Goal: Task Accomplishment & Management: Manage account settings

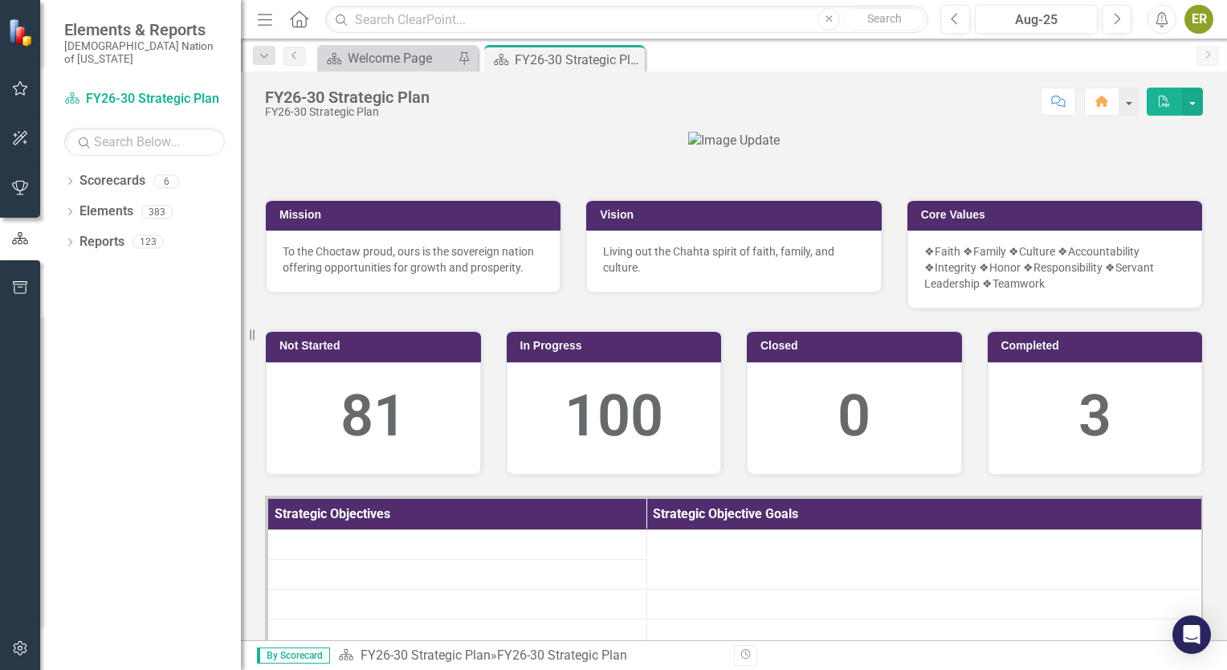
click at [16, 94] on icon "button" at bounding box center [20, 88] width 17 height 13
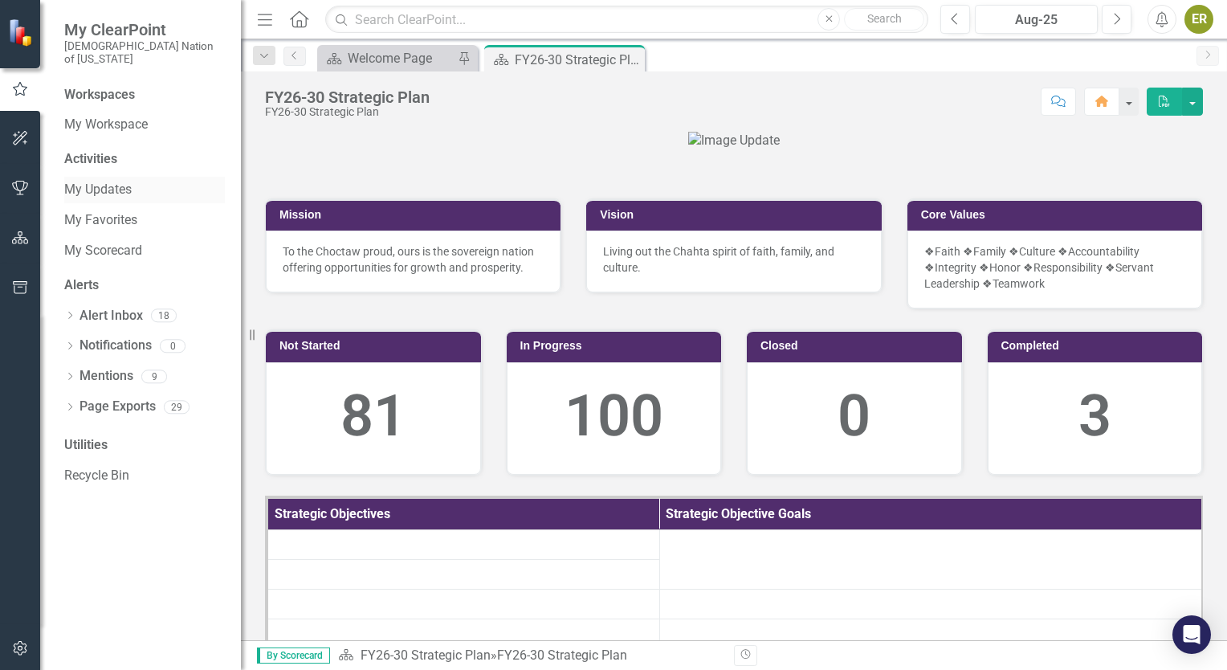
click at [105, 181] on link "My Updates" at bounding box center [144, 190] width 161 height 18
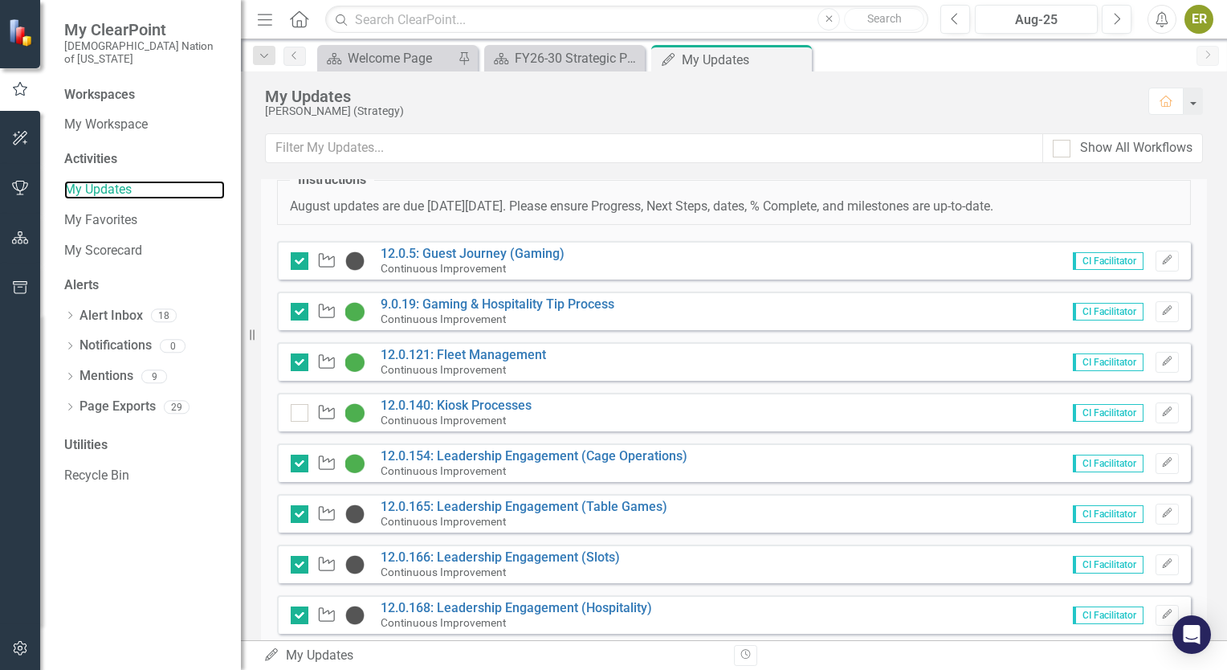
scroll to position [80, 0]
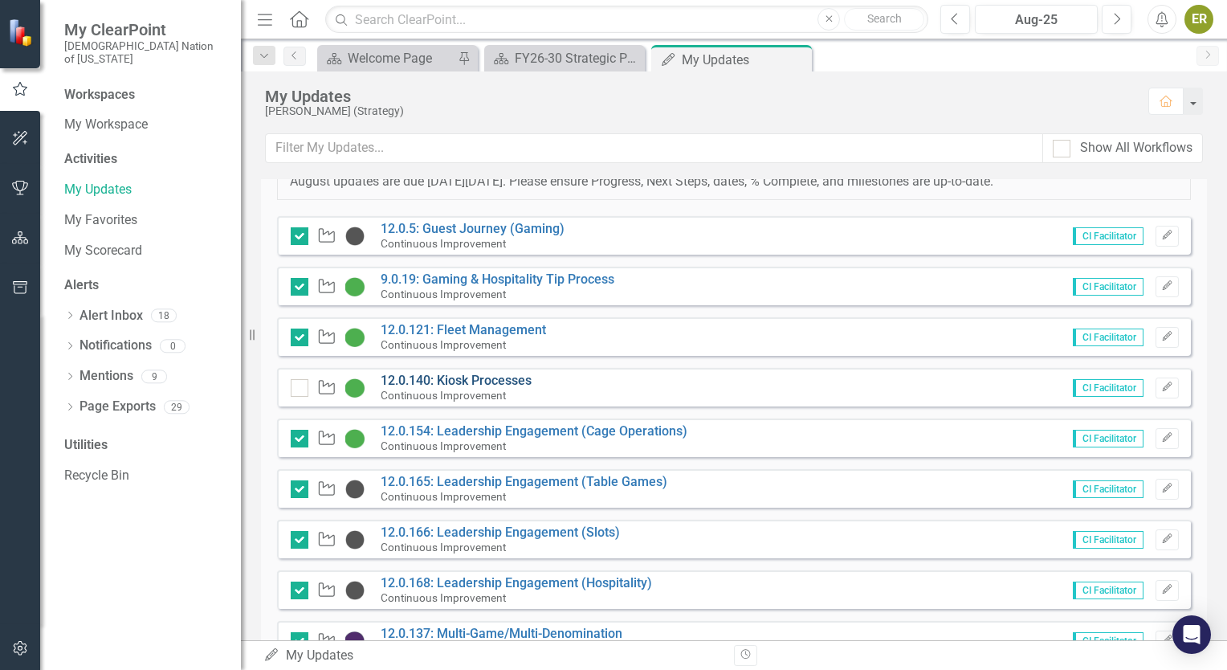
click at [465, 381] on link "12.0.140: Kiosk Processes" at bounding box center [456, 380] width 151 height 15
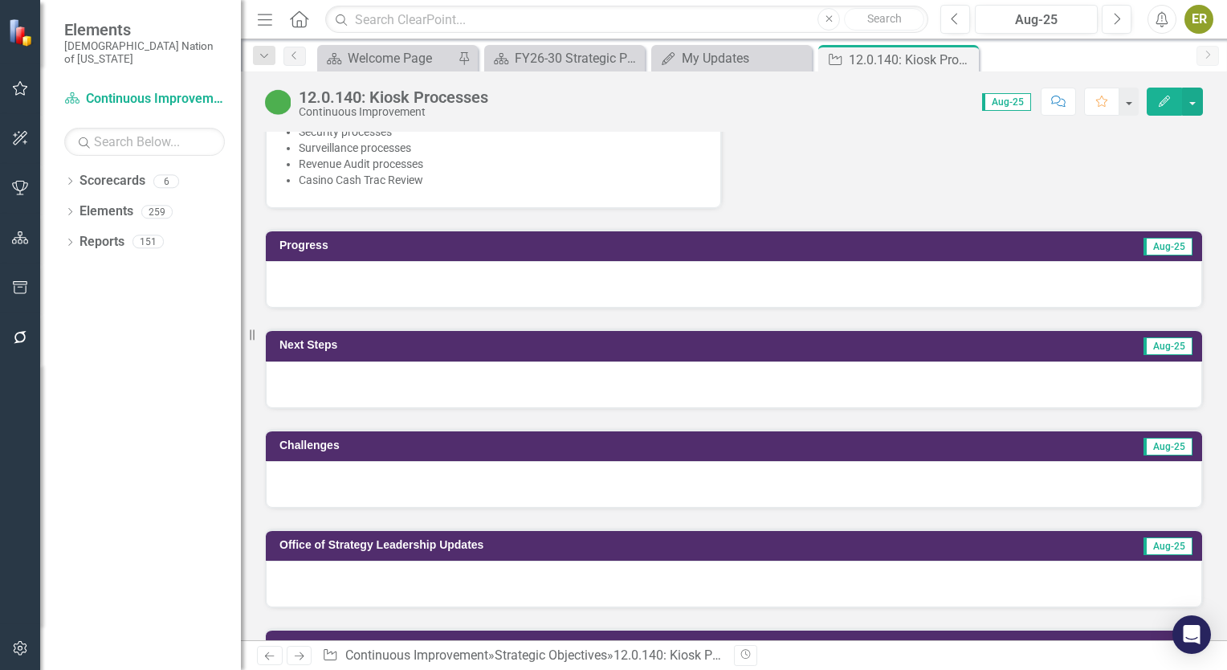
scroll to position [964, 0]
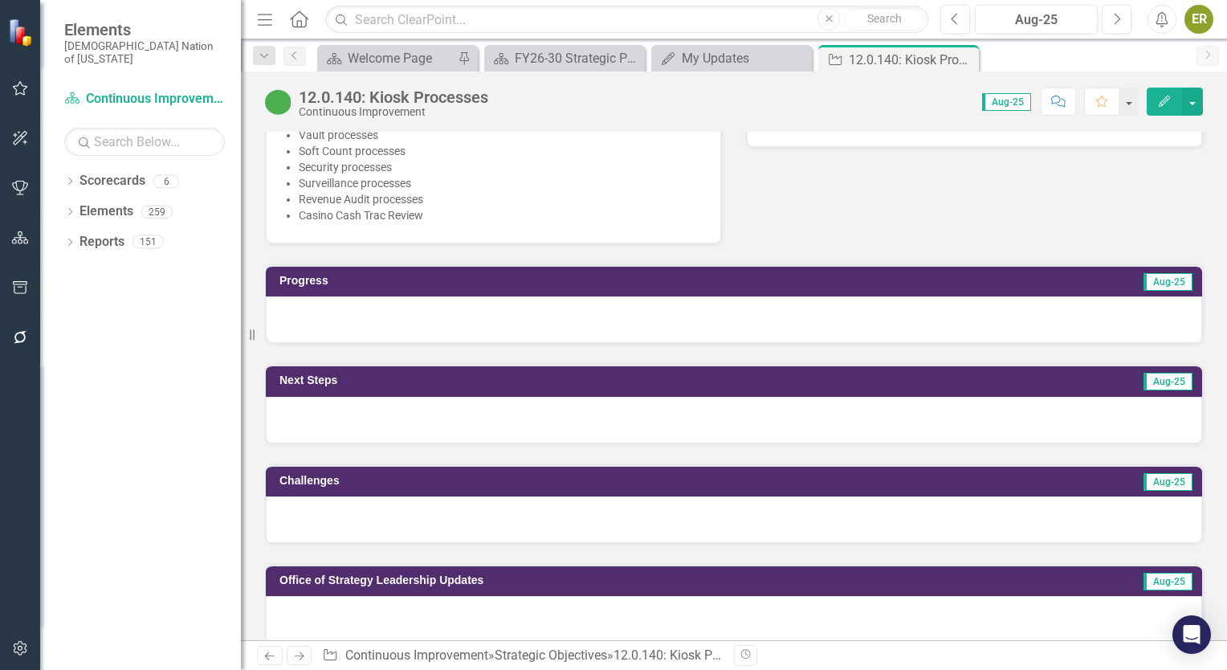
click at [408, 296] on div at bounding box center [734, 319] width 936 height 47
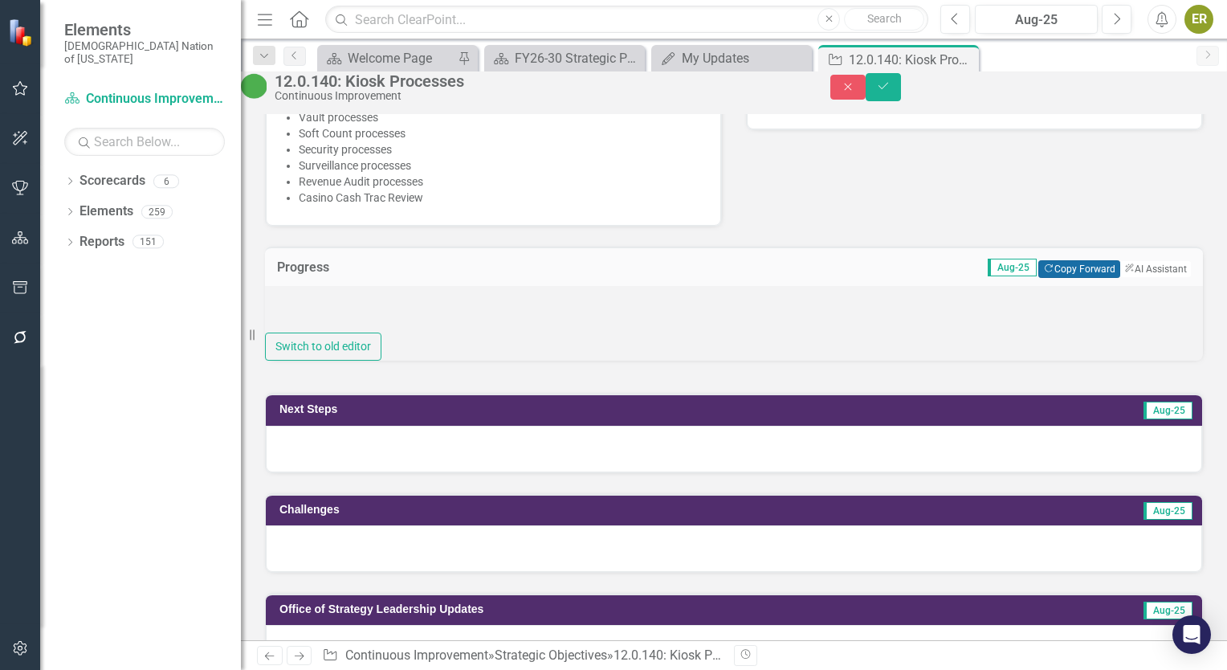
click at [1042, 265] on button "Copy Forward Copy Forward" at bounding box center [1078, 269] width 81 height 18
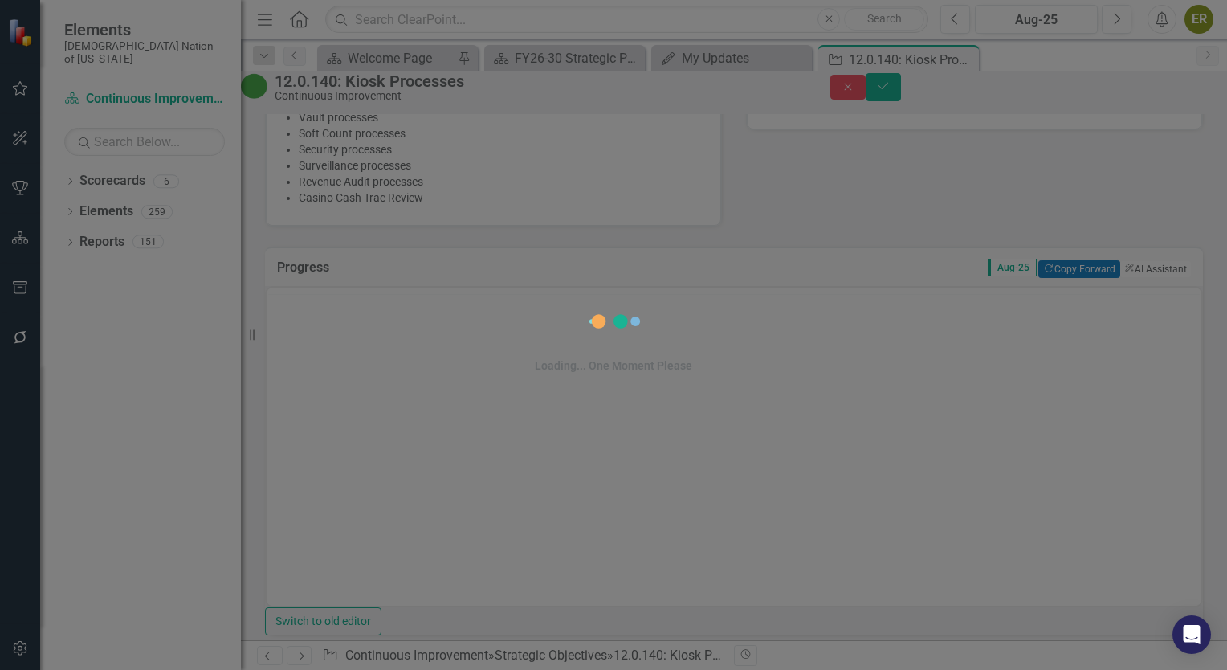
scroll to position [0, 0]
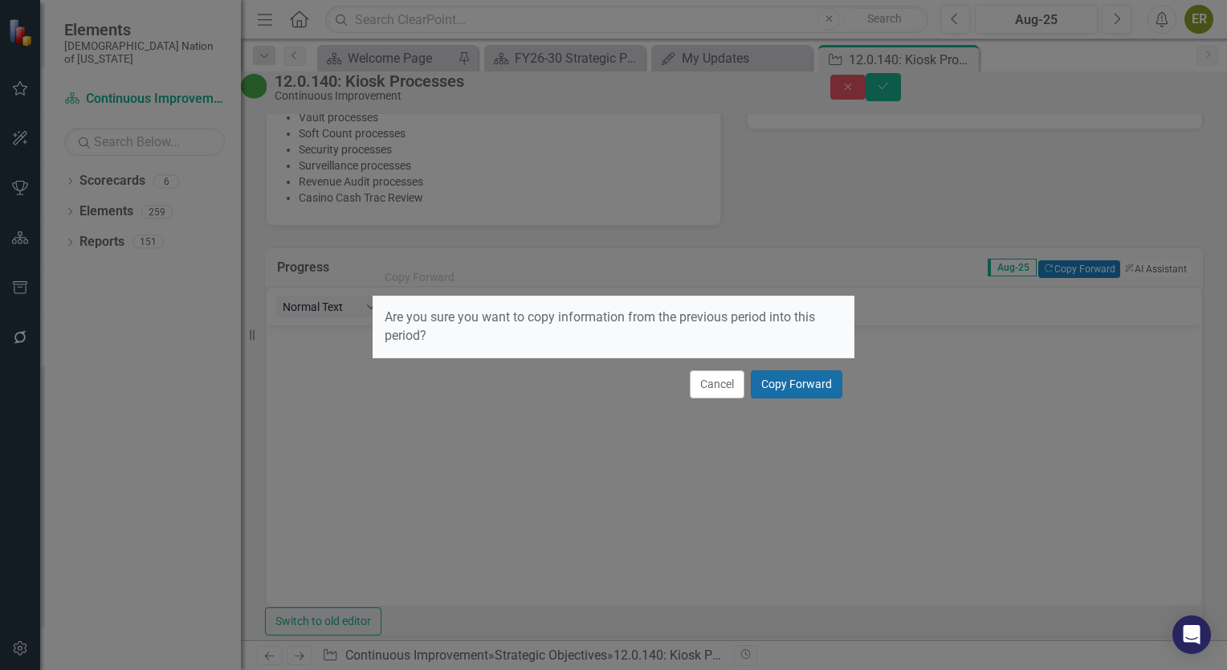
click at [799, 381] on button "Copy Forward" at bounding box center [797, 384] width 92 height 28
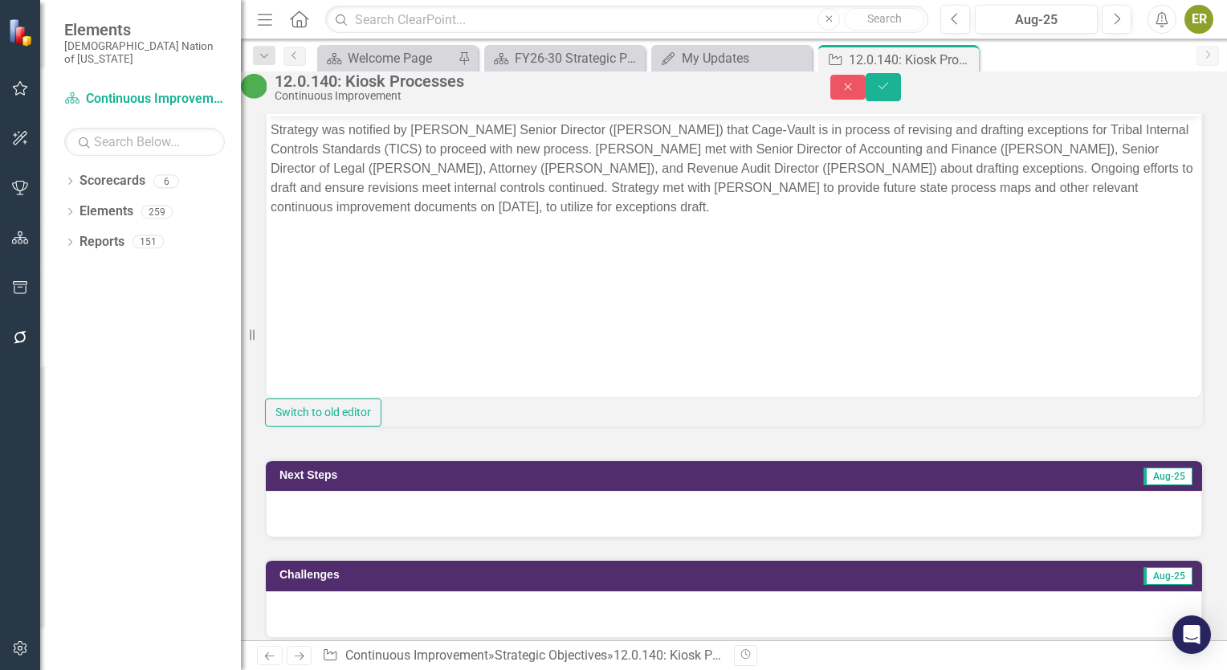
scroll to position [1445, 0]
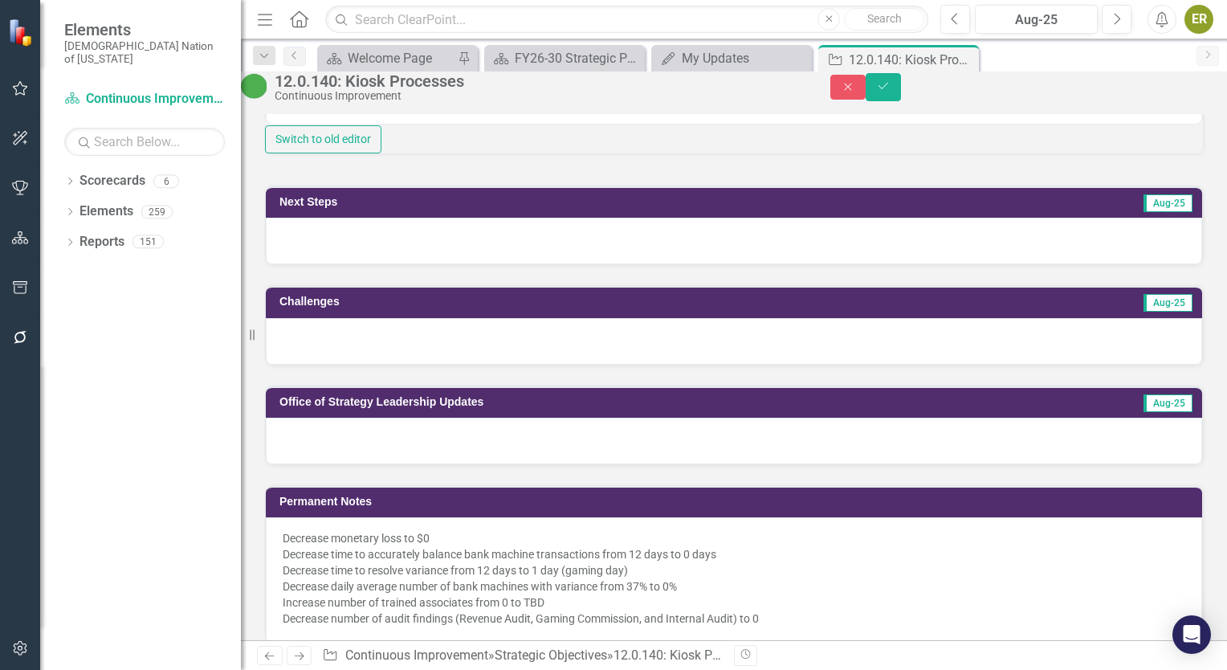
click at [475, 264] on div at bounding box center [734, 241] width 936 height 47
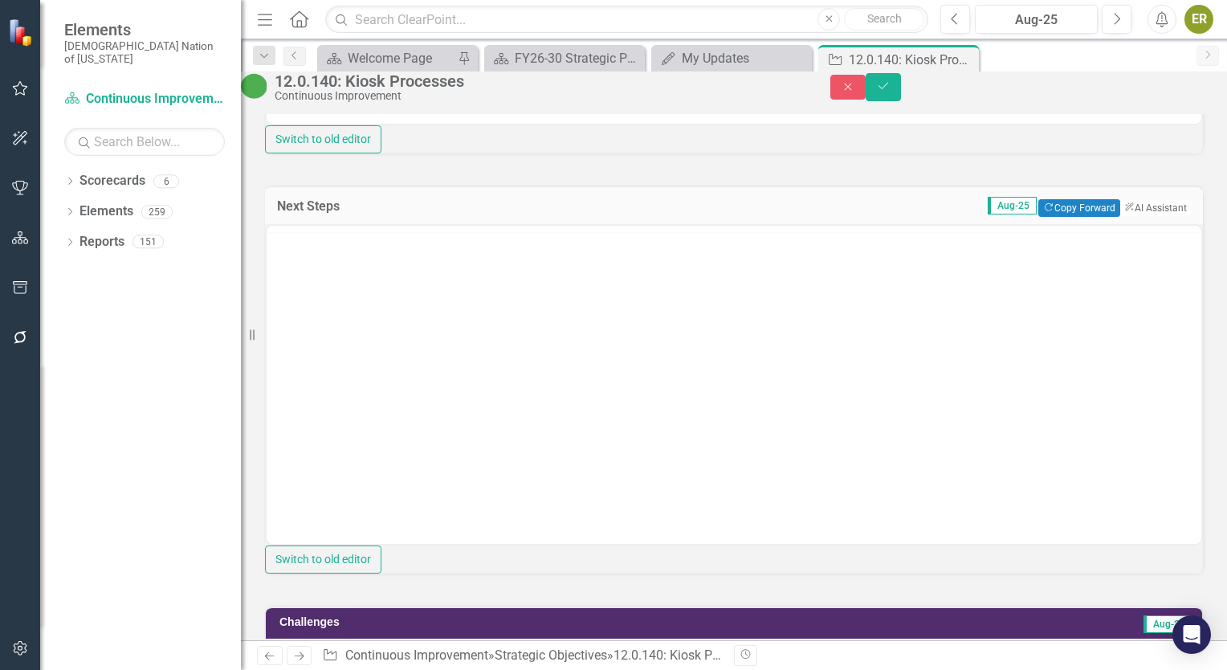
scroll to position [0, 0]
click at [1066, 217] on button "Copy Forward Copy Forward" at bounding box center [1078, 208] width 81 height 18
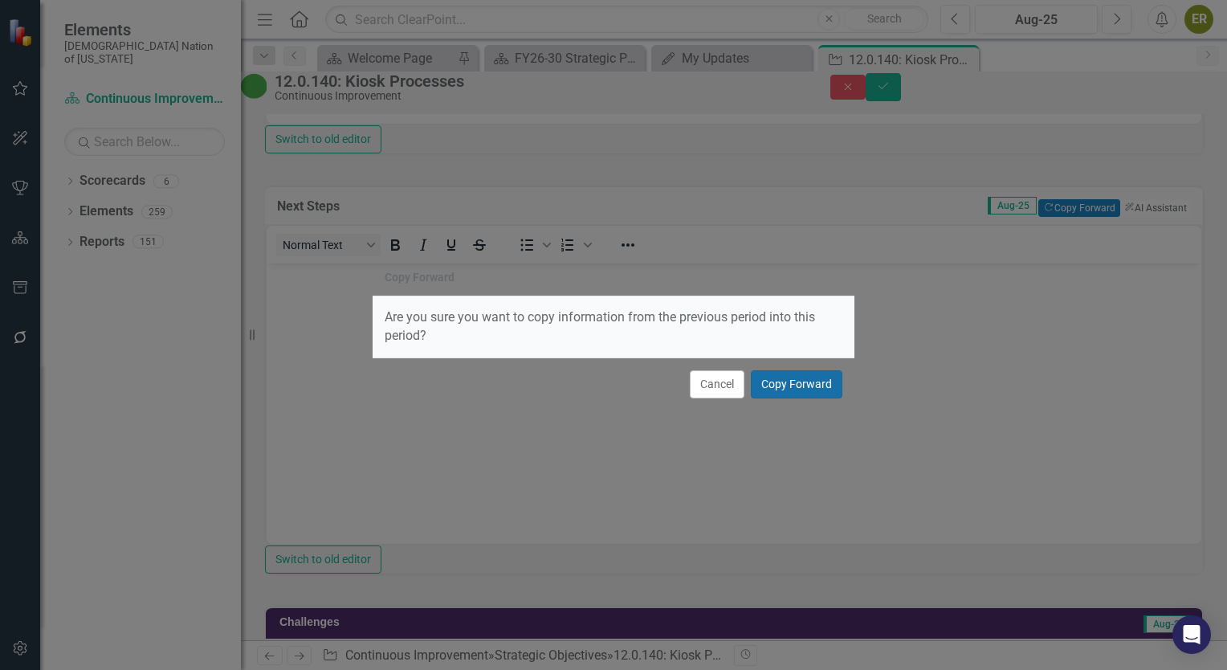
drag, startPoint x: 521, startPoint y: 75, endPoint x: 790, endPoint y: 387, distance: 411.6
click at [790, 387] on button "Copy Forward" at bounding box center [797, 384] width 92 height 28
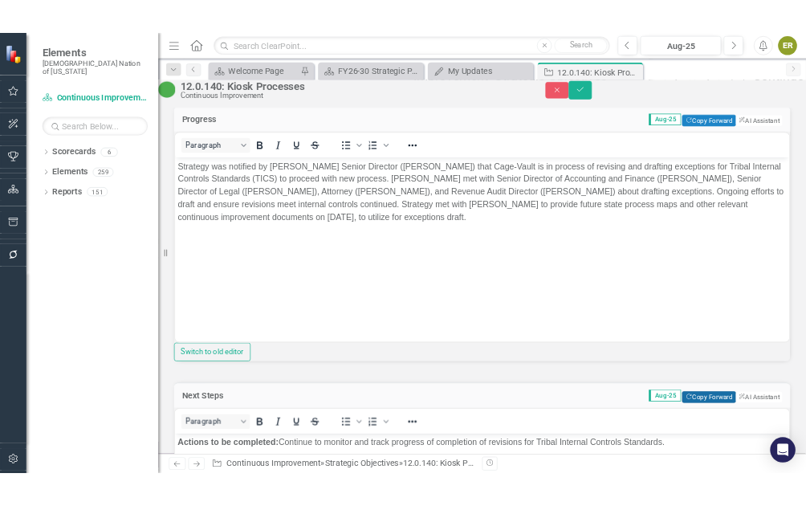
scroll to position [1124, 0]
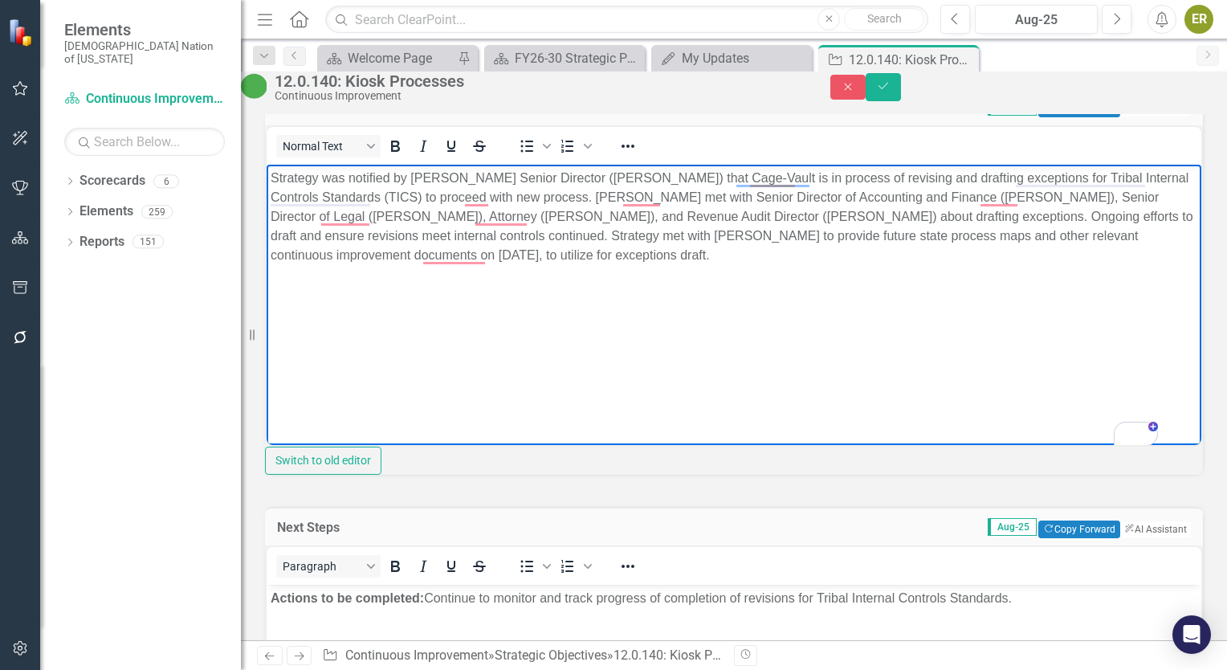
drag, startPoint x: 1110, startPoint y: 316, endPoint x: 647, endPoint y: 271, distance: 464.8
click at [647, 271] on body "Strategy was notified by Cage Senior Director (Tom McDonald) that Cage-Vault is…" at bounding box center [734, 284] width 935 height 241
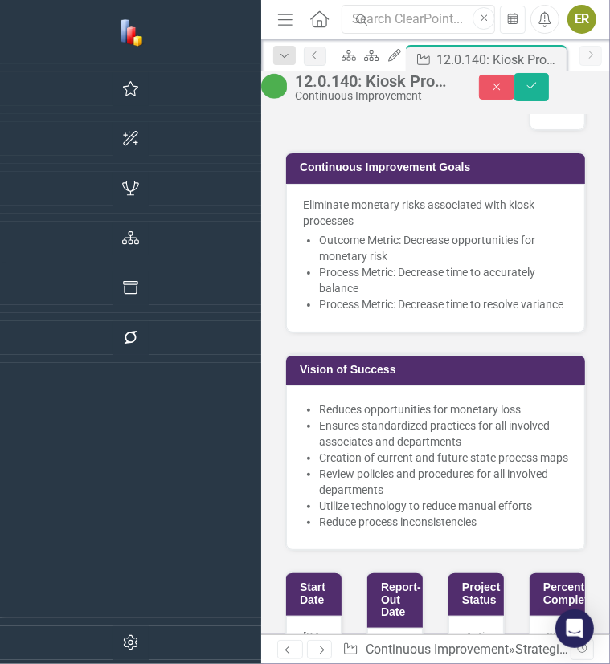
scroll to position [1319, 0]
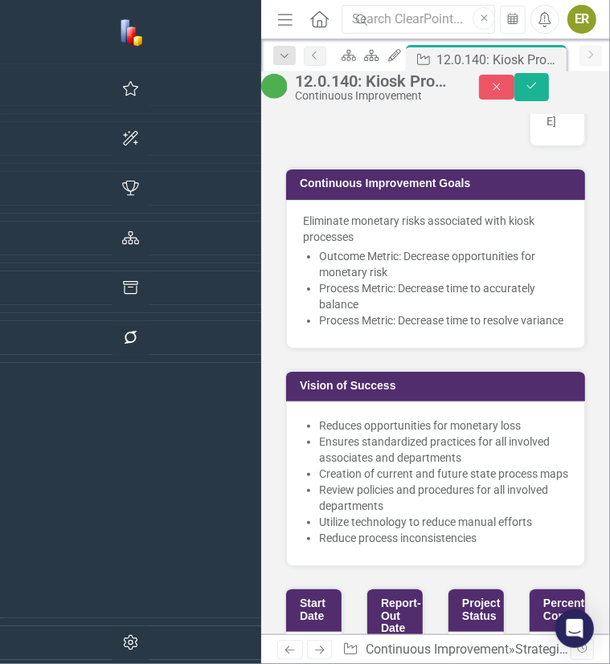
drag, startPoint x: 565, startPoint y: 1330, endPoint x: 641, endPoint y: 1337, distance: 75.8
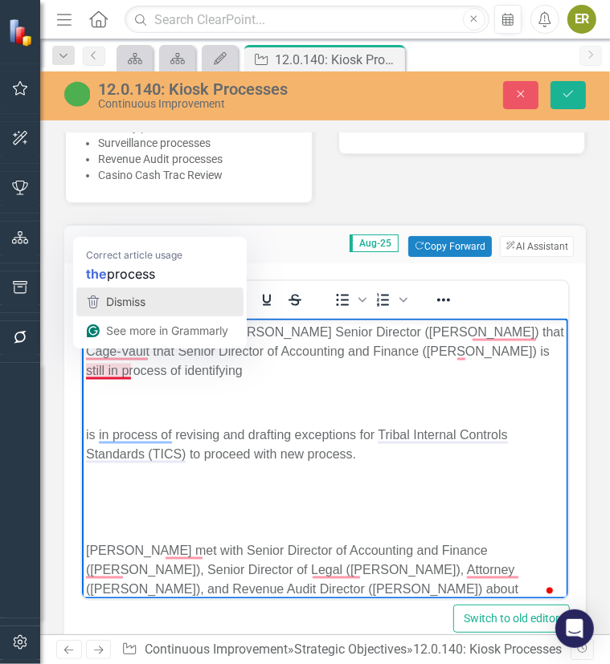
click at [109, 299] on span "Dismiss" at bounding box center [125, 302] width 39 height 14
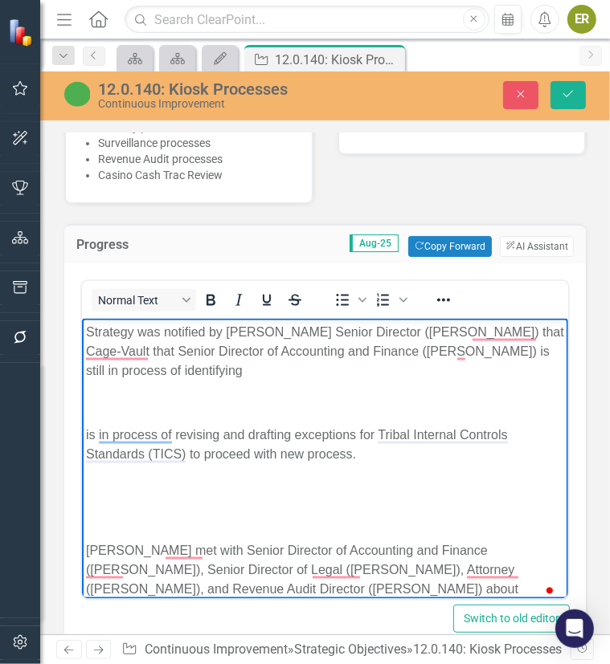
click at [239, 377] on p "Strategy was notified by [PERSON_NAME] Senior Director ([PERSON_NAME]) that Cag…" at bounding box center [324, 352] width 478 height 58
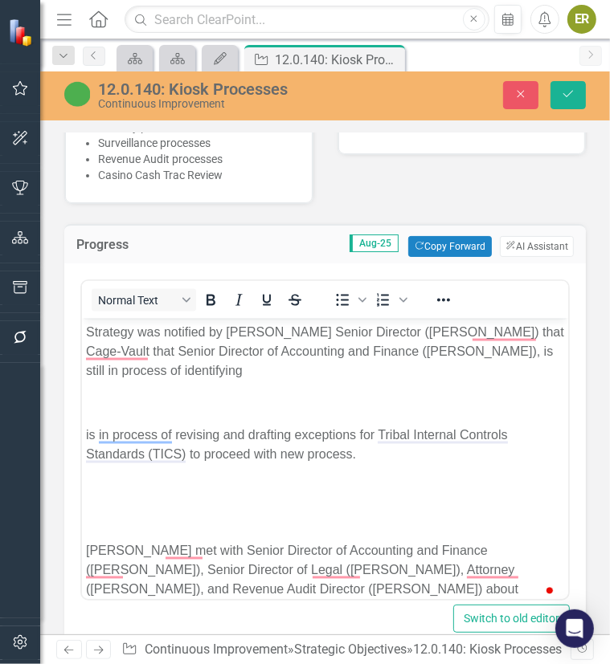
click at [208, 365] on p "Strategy was notified by [PERSON_NAME] Senior Director ([PERSON_NAME]) that Cag…" at bounding box center [324, 352] width 478 height 58
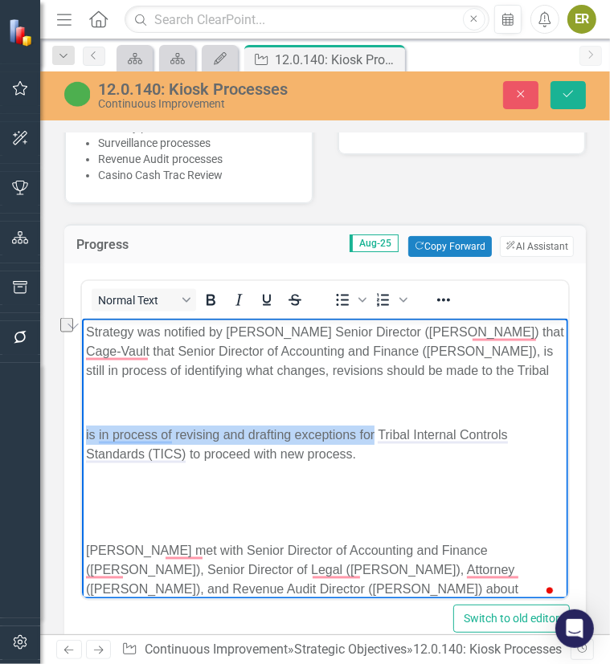
drag, startPoint x: 374, startPoint y: 434, endPoint x: 161, endPoint y: 589, distance: 263.9
click at [81, 414] on html "Strategy was notified by [PERSON_NAME] Senior Director ([PERSON_NAME]) that Cag…" at bounding box center [324, 506] width 486 height 374
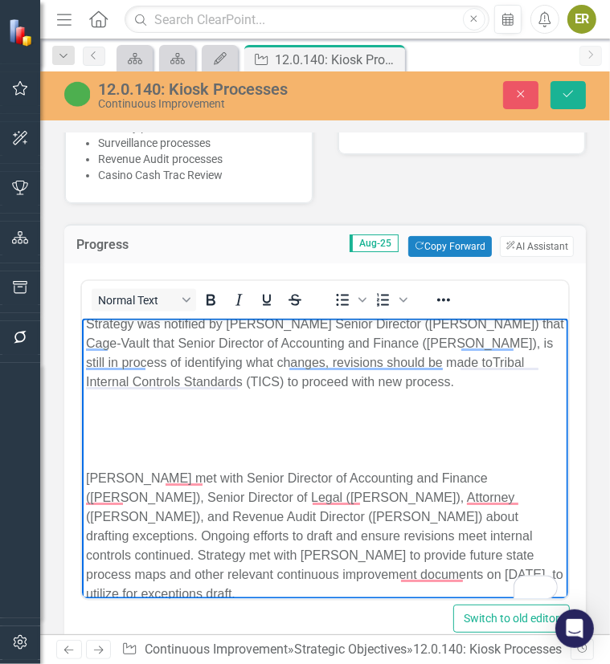
scroll to position [10, 0]
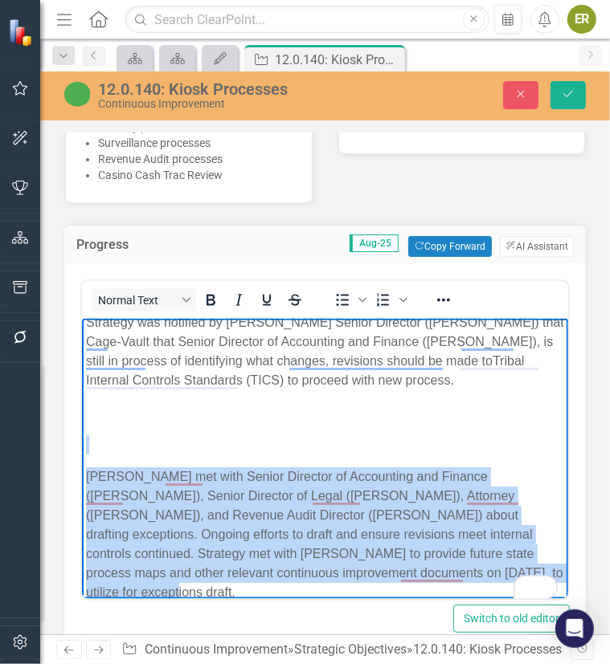
drag, startPoint x: 495, startPoint y: 573, endPoint x: 104, endPoint y: 440, distance: 413.9
click at [104, 440] on body "Strategy was notified by [PERSON_NAME] Senior Director ([PERSON_NAME]) that Cag…" at bounding box center [324, 464] width 486 height 310
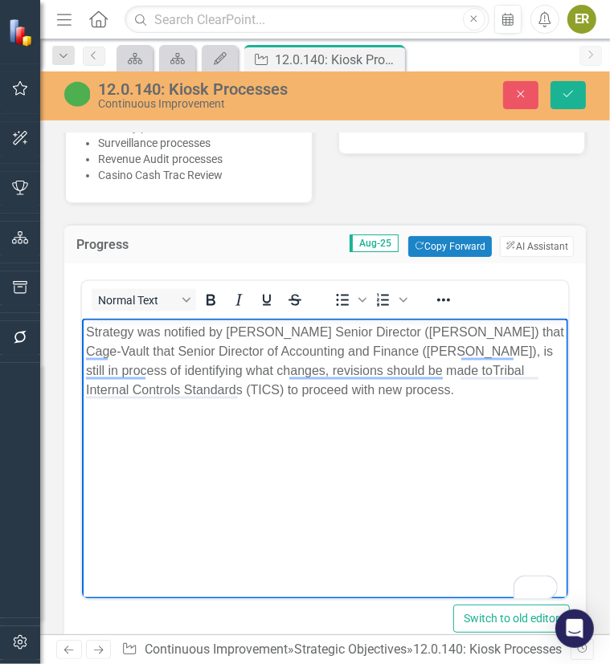
scroll to position [0, 0]
click at [569, 94] on icon "submit" at bounding box center [568, 94] width 10 height 6
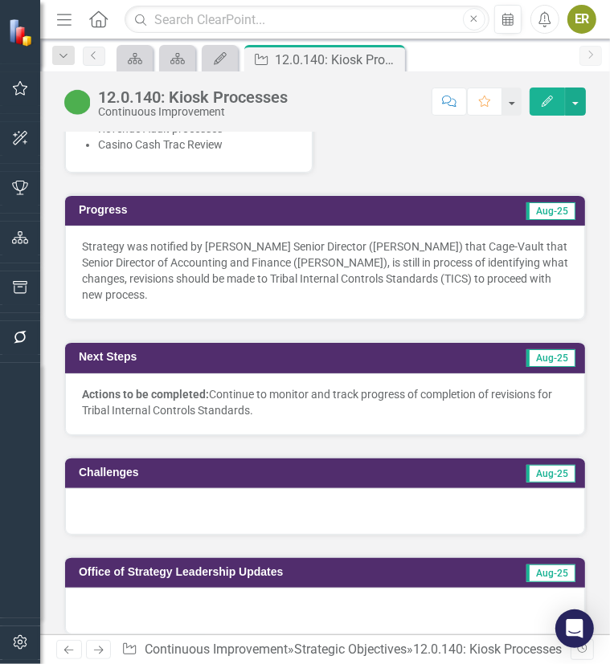
scroll to position [1365, 0]
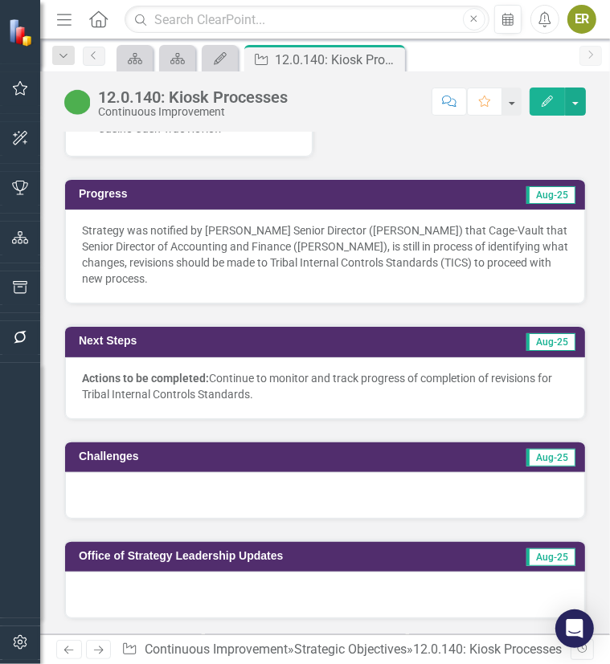
click at [366, 472] on div at bounding box center [325, 495] width 520 height 47
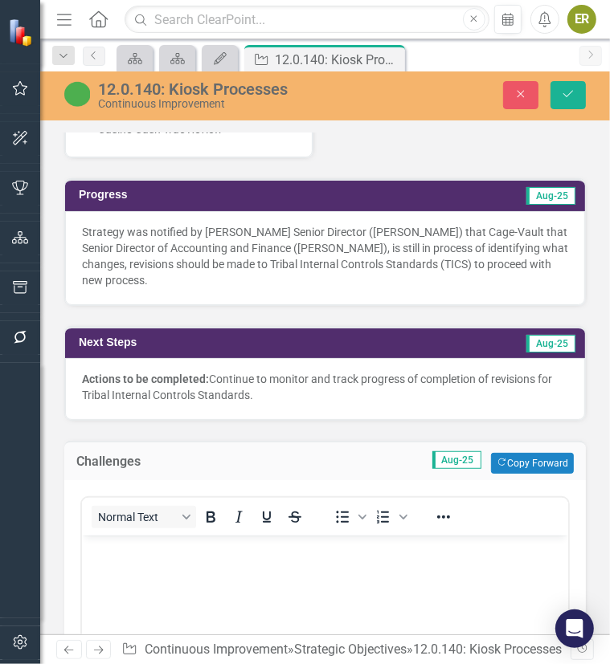
scroll to position [0, 0]
click at [508, 453] on button "Copy Forward Copy Forward" at bounding box center [532, 463] width 83 height 21
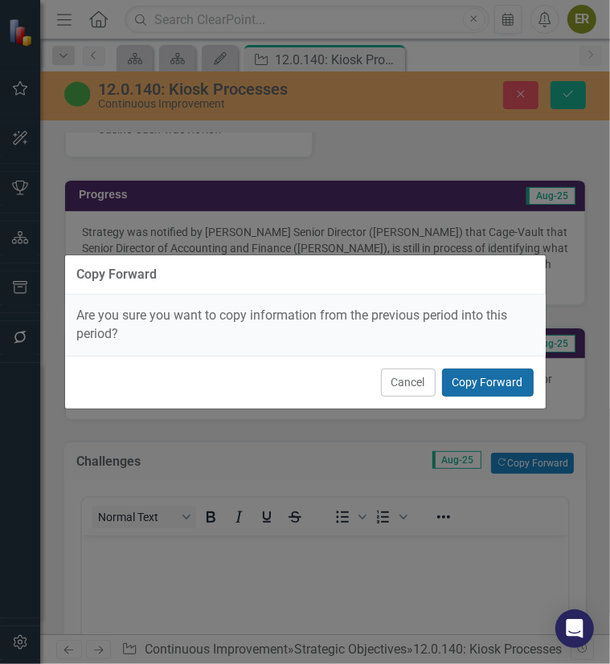
click at [488, 379] on button "Copy Forward" at bounding box center [488, 383] width 92 height 28
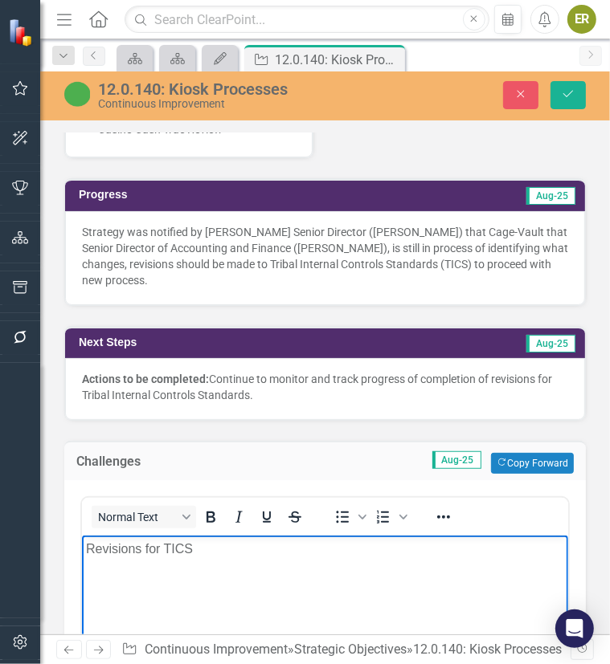
click at [398, 566] on body "Revisions for TICS" at bounding box center [324, 655] width 486 height 241
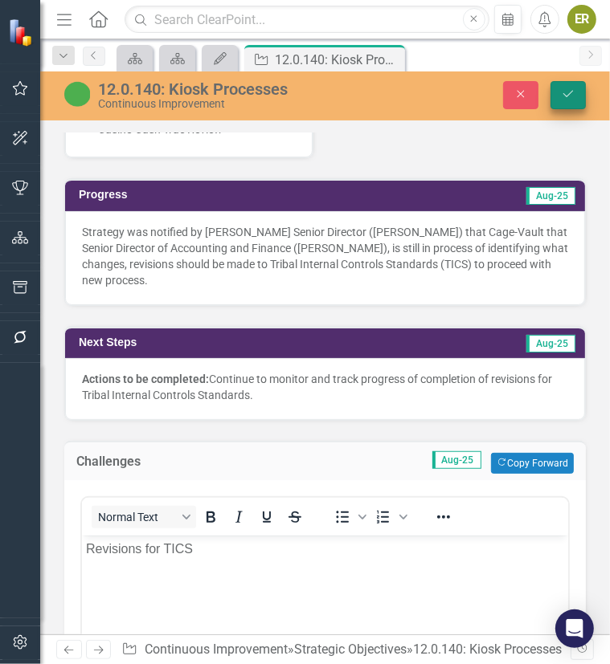
click at [577, 96] on button "Save" at bounding box center [567, 95] width 35 height 28
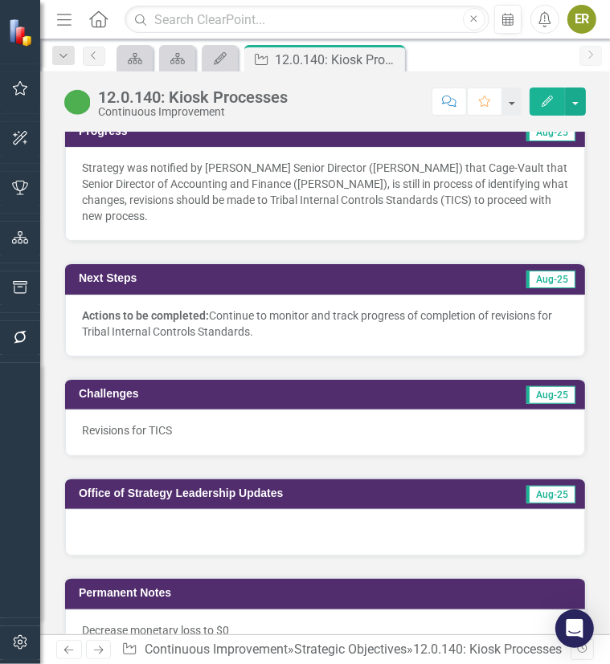
scroll to position [1445, 0]
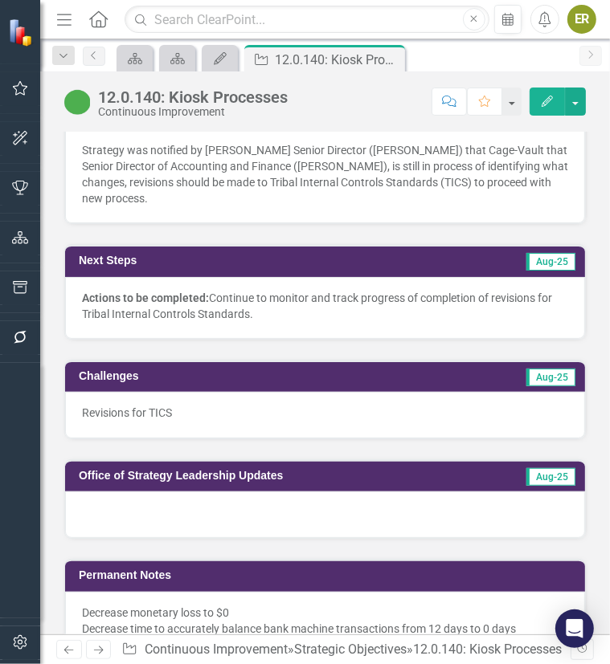
click at [195, 491] on div at bounding box center [325, 514] width 520 height 47
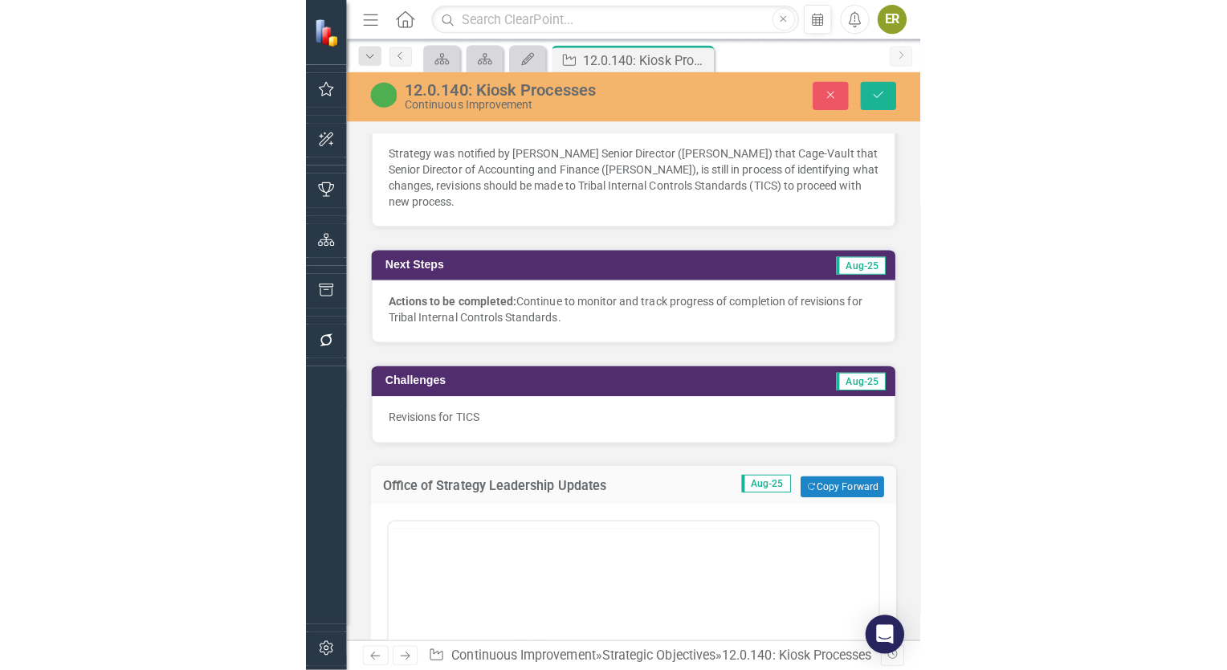
scroll to position [0, 0]
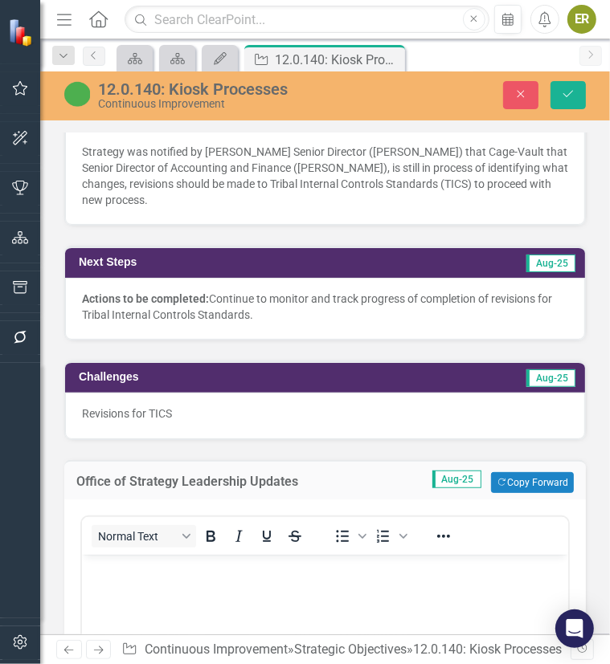
drag, startPoint x: 237, startPoint y: 599, endPoint x: 233, endPoint y: 590, distance: 9.7
click at [237, 597] on body "Rich Text Area. Press ALT-0 for help." at bounding box center [324, 675] width 486 height 241
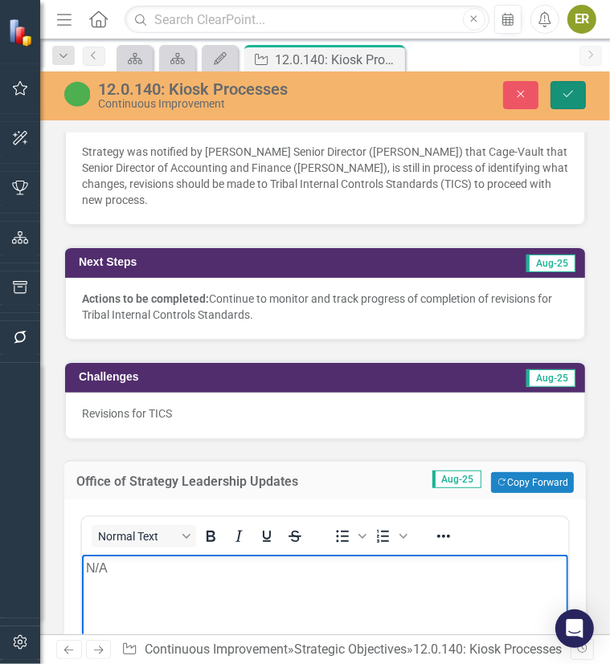
click at [565, 96] on icon "Save" at bounding box center [568, 93] width 14 height 11
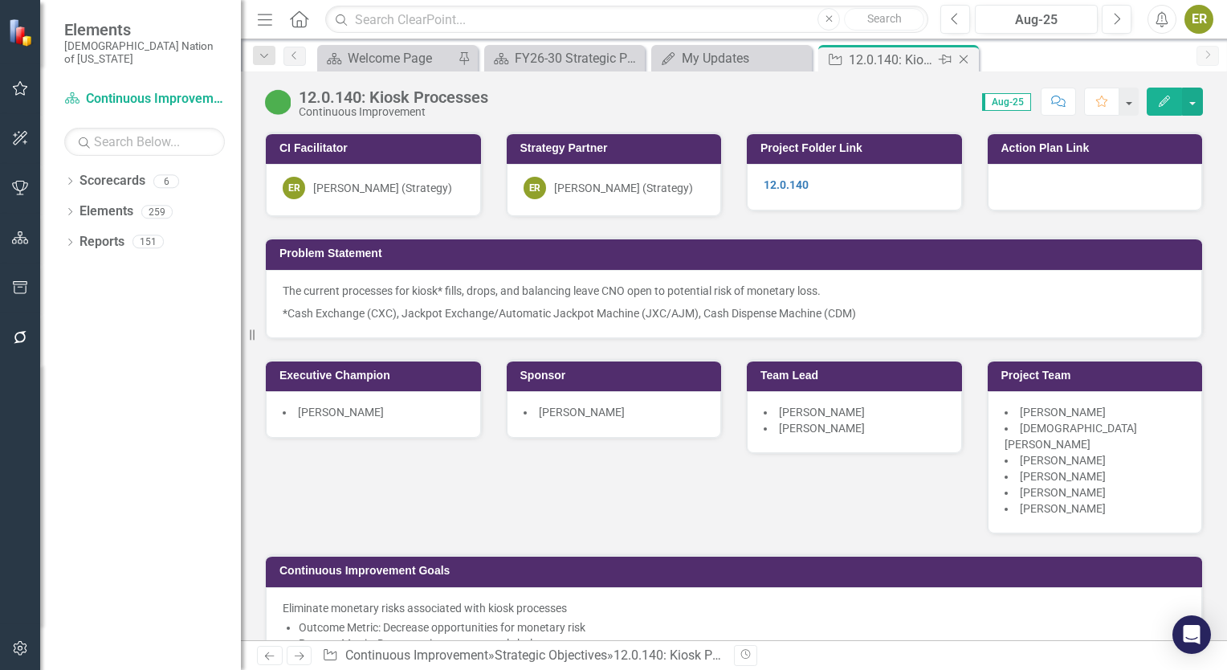
click at [609, 60] on icon at bounding box center [964, 59] width 9 height 9
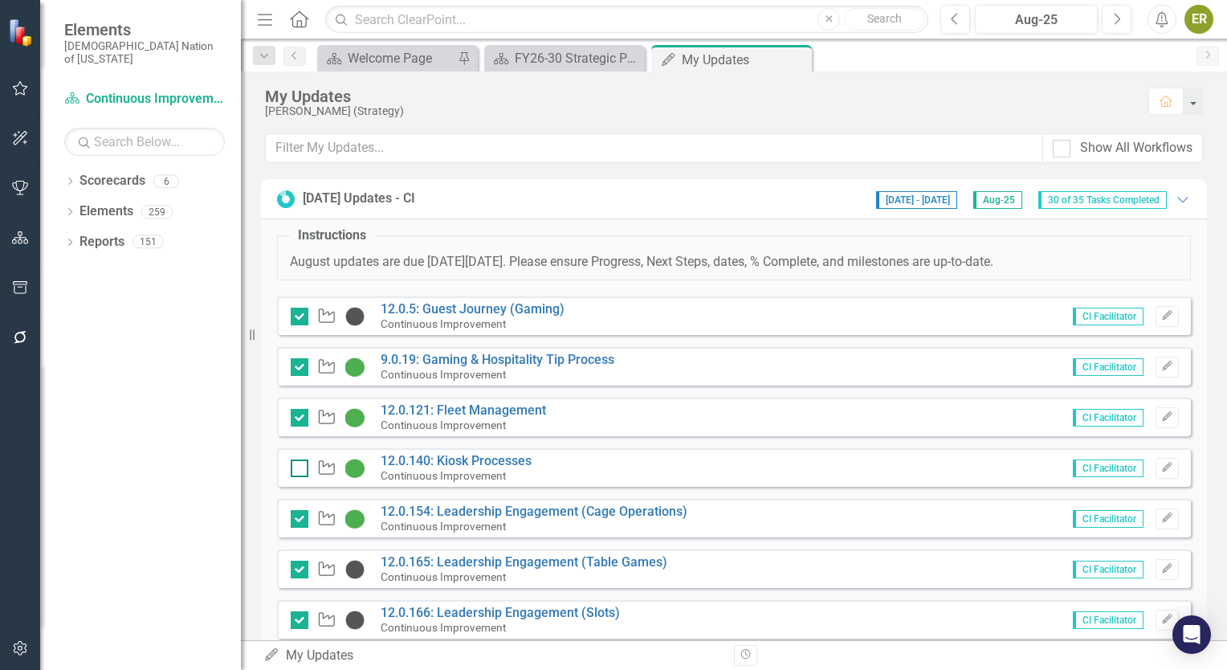
click at [300, 463] on input "checkbox" at bounding box center [296, 464] width 10 height 10
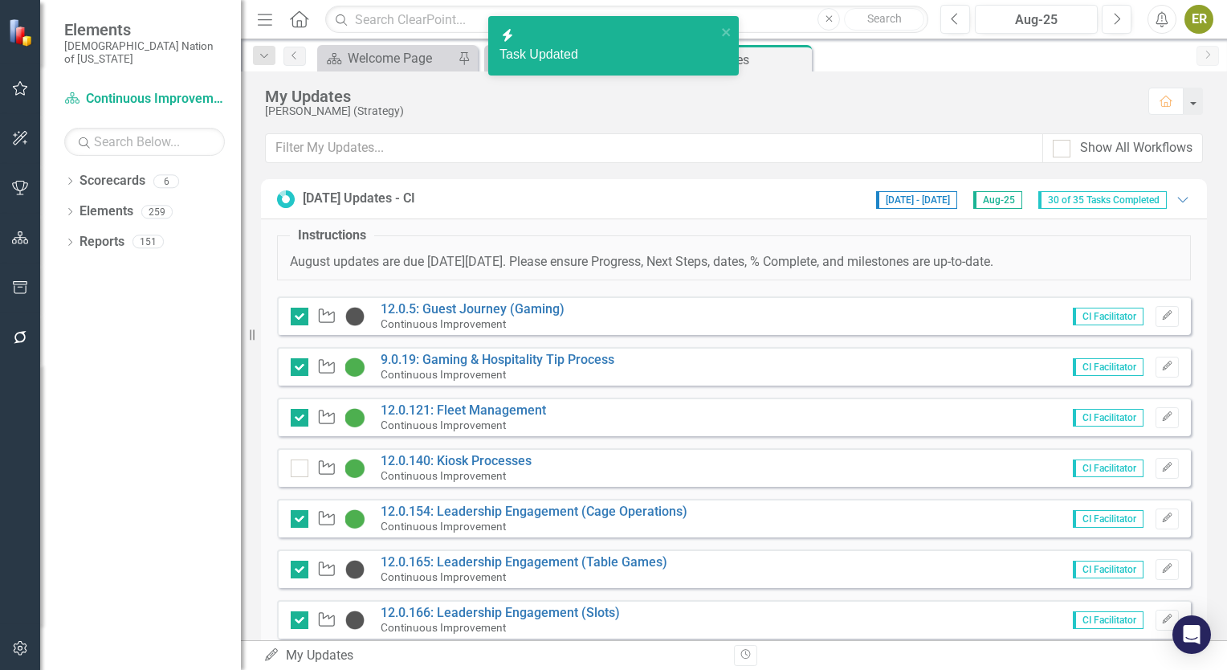
checkbox input "true"
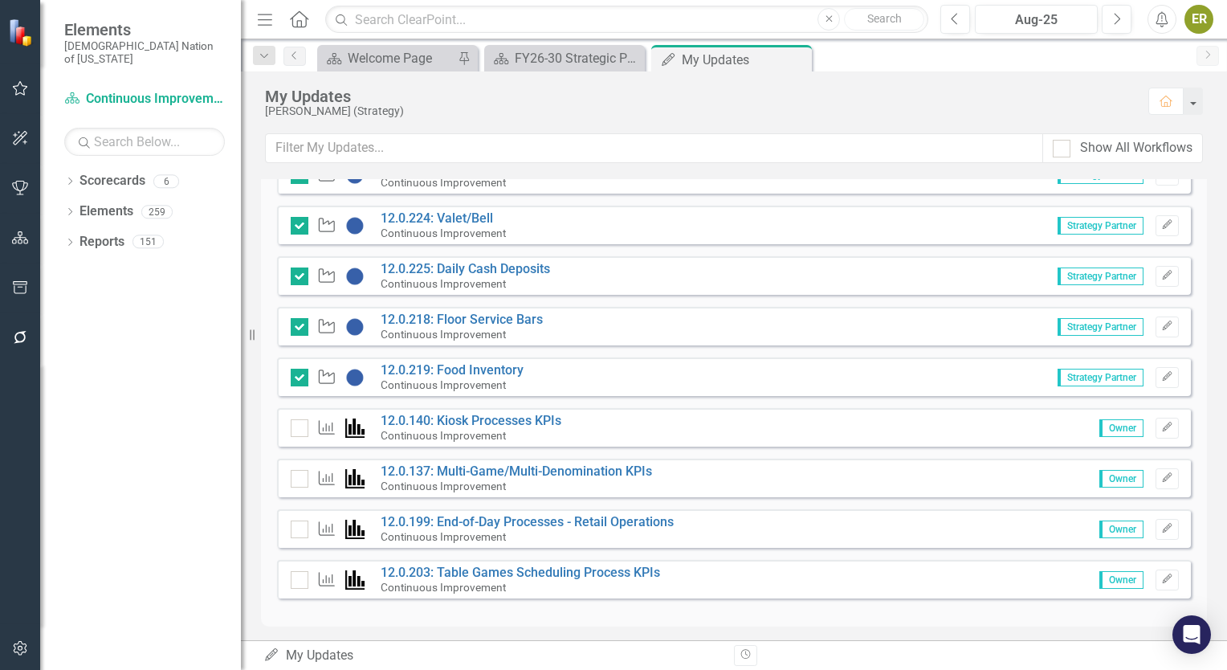
scroll to position [1462, 0]
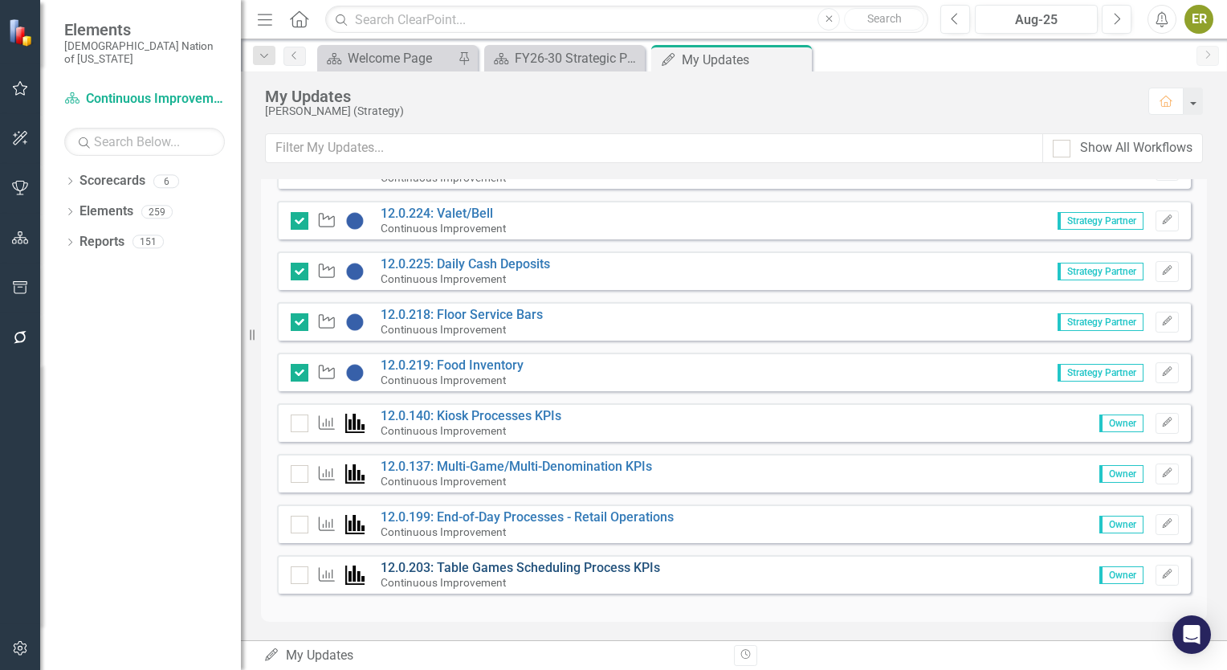
click at [596, 567] on link "12.0.203: Table Games Scheduling Process KPIs" at bounding box center [520, 567] width 279 height 15
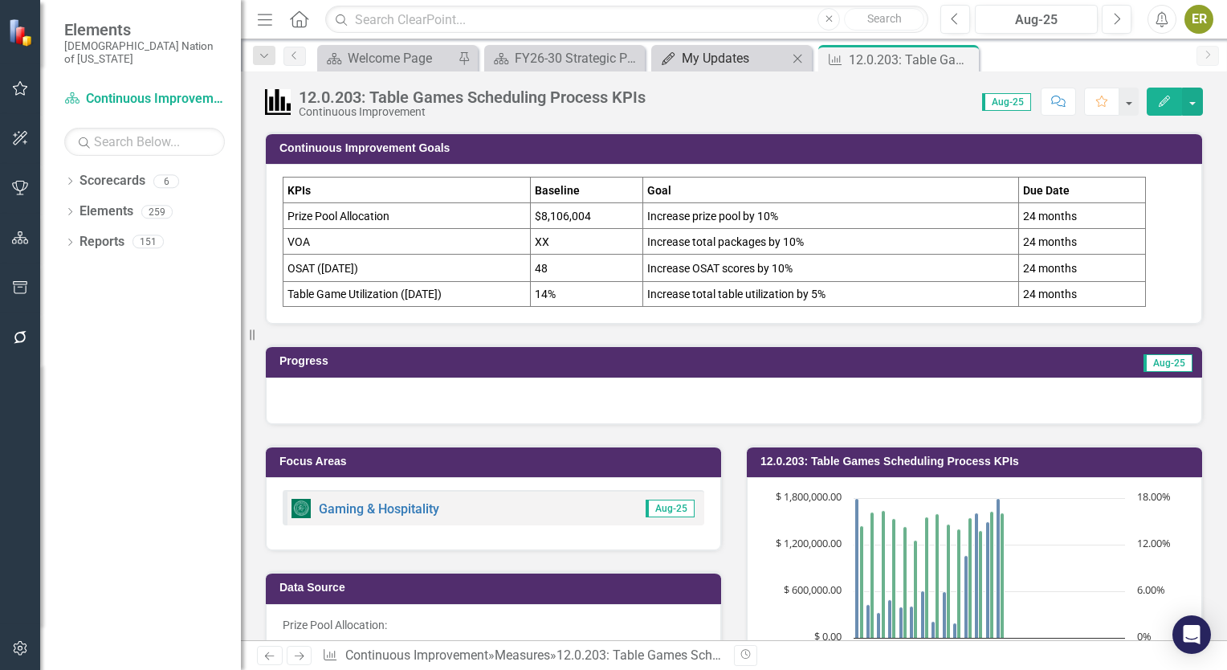
click at [609, 54] on div "My Updates" at bounding box center [735, 58] width 106 height 20
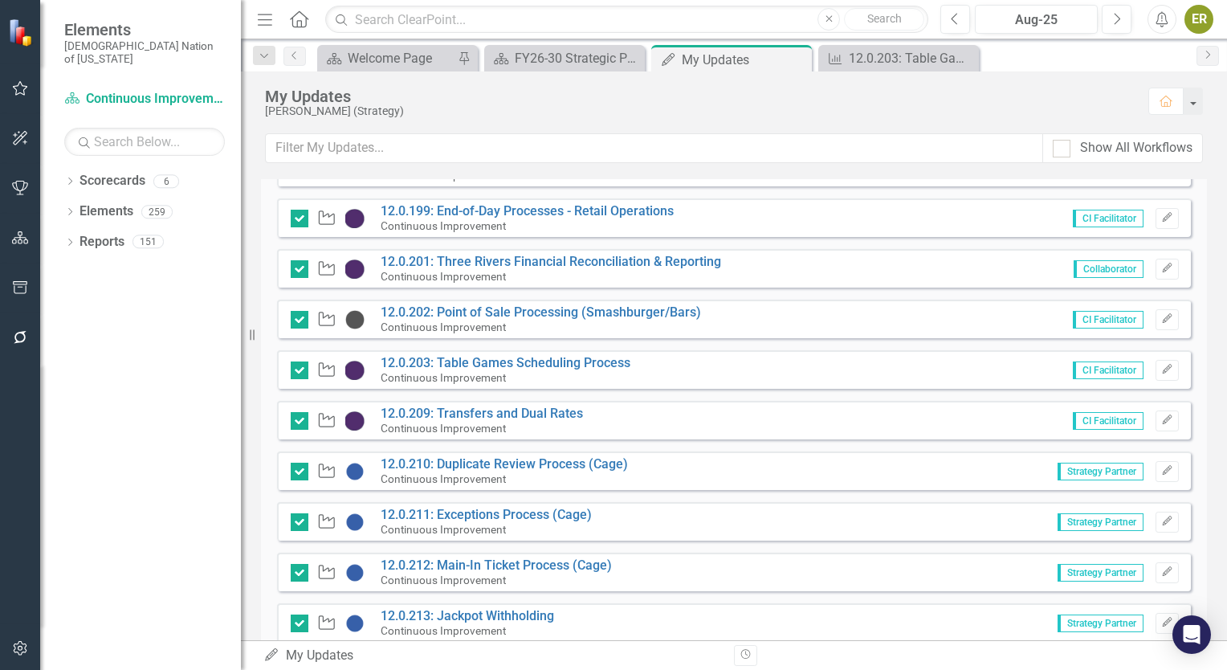
scroll to position [642, 0]
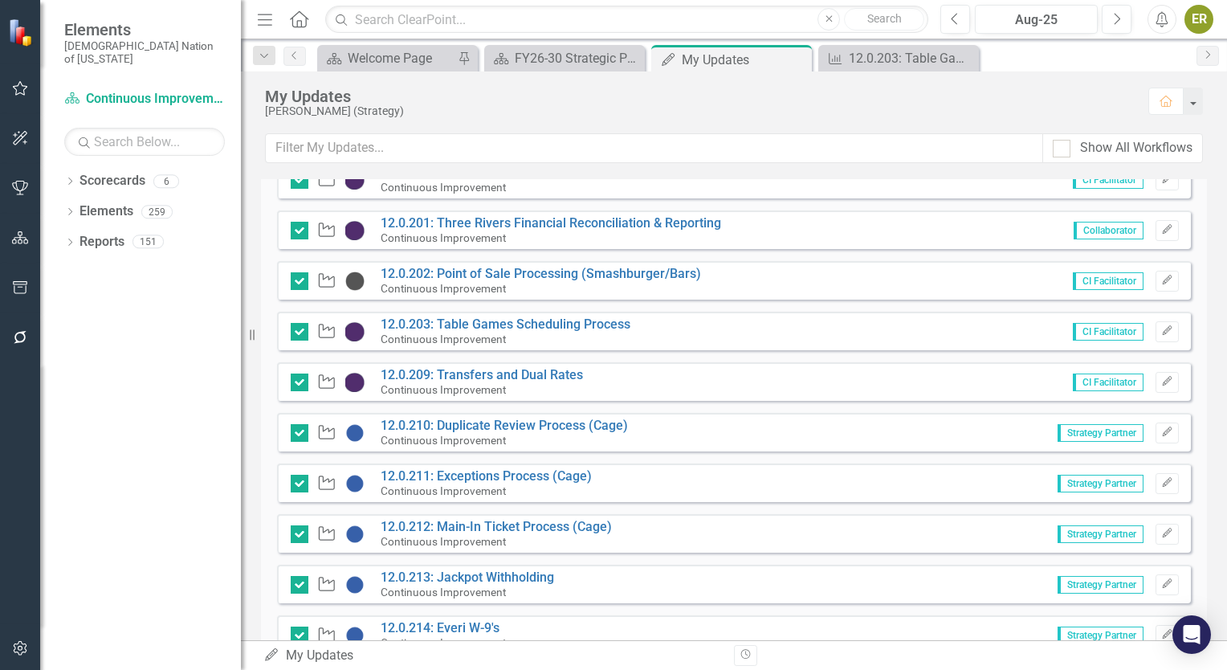
click at [217, 381] on div "Dropdown Scorecards 6 FY26-30 Strategic Plan Continuous Improvement FY26-30 Ope…" at bounding box center [140, 419] width 201 height 502
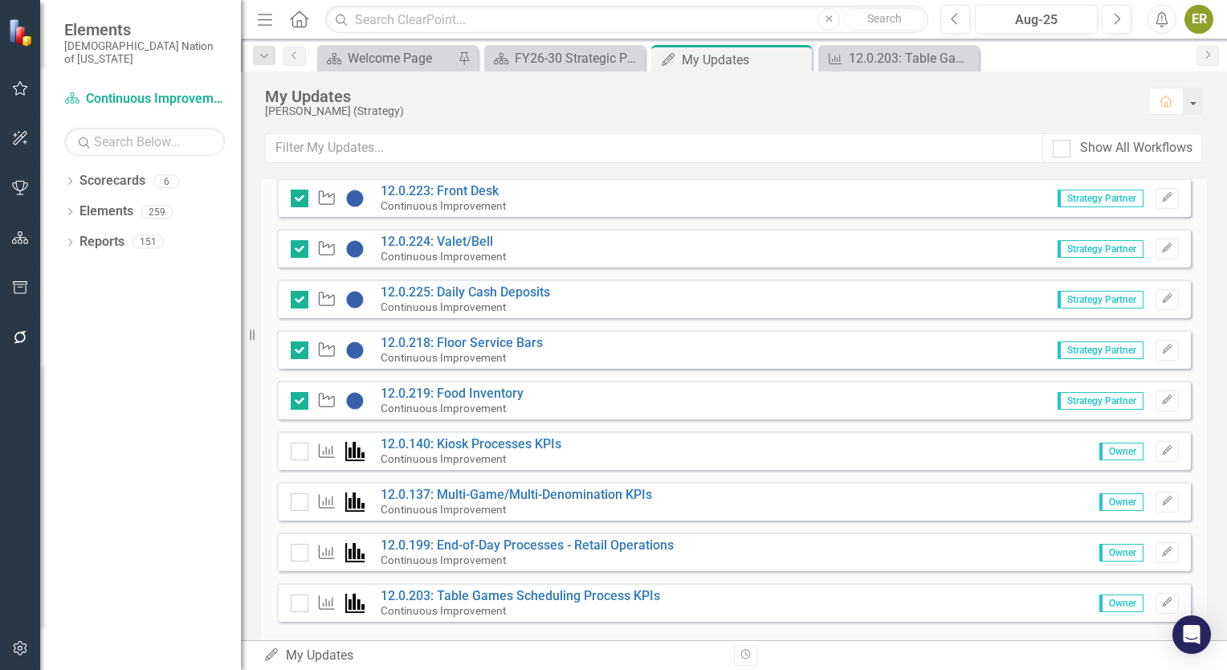
scroll to position [1462, 0]
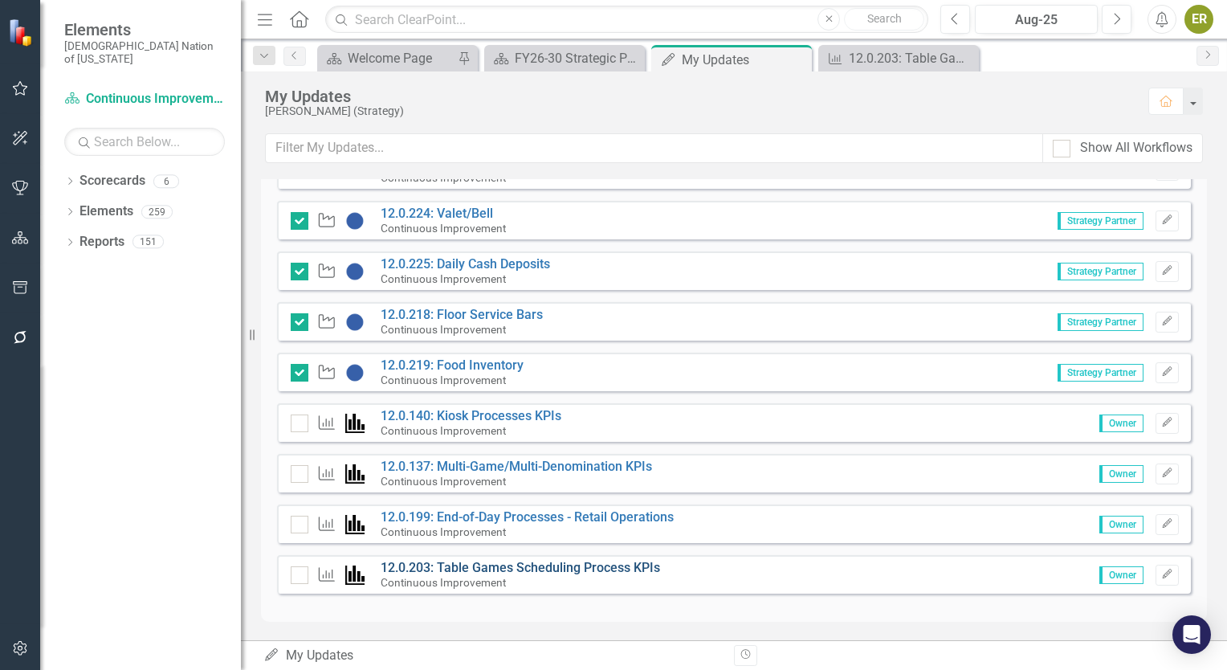
click at [526, 564] on link "12.0.203: Table Games Scheduling Process KPIs" at bounding box center [520, 567] width 279 height 15
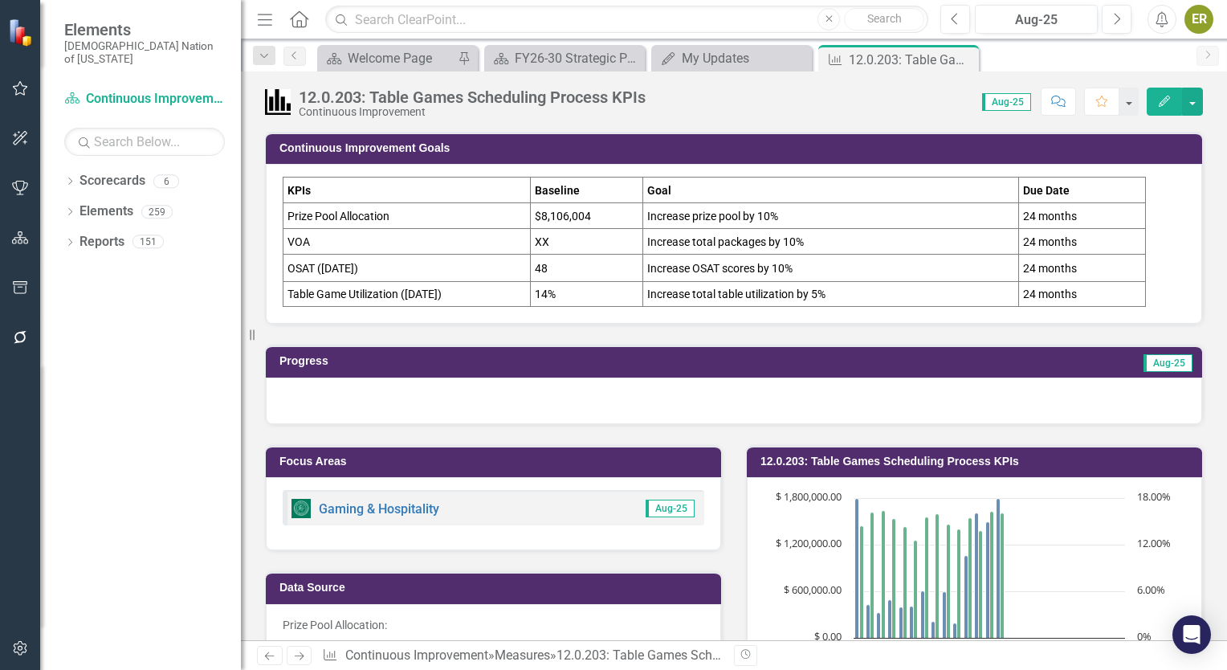
click at [483, 406] on div at bounding box center [734, 400] width 936 height 47
click at [482, 406] on div at bounding box center [734, 400] width 936 height 47
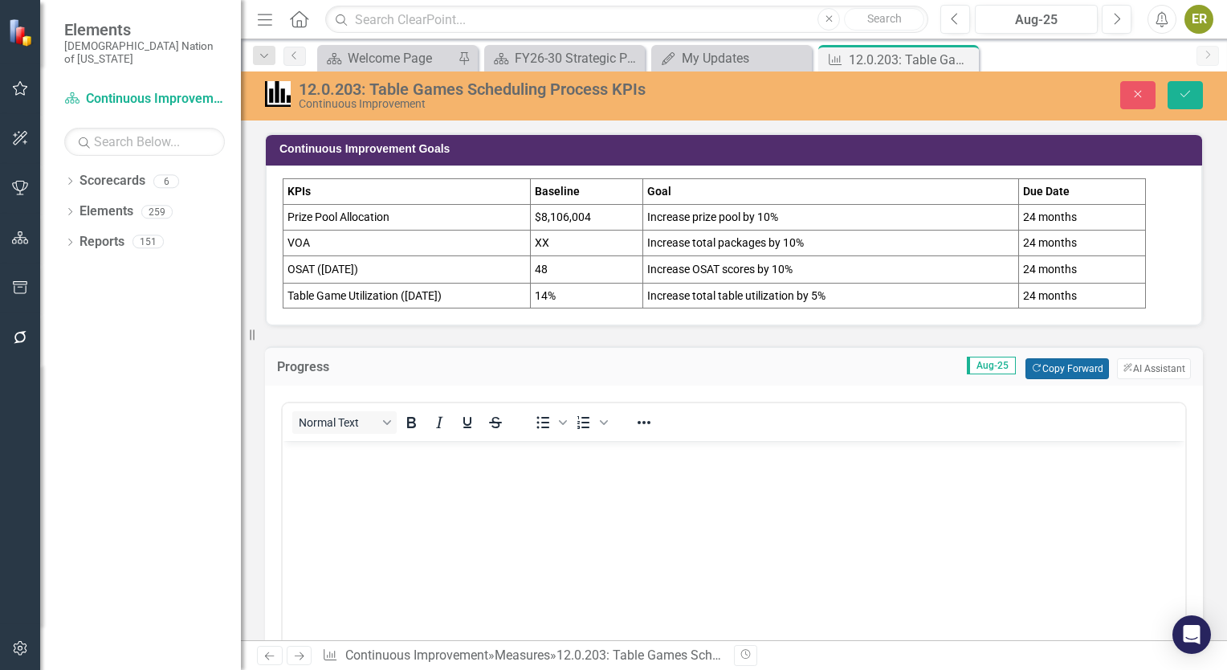
click at [1061, 371] on button "Copy Forward Copy Forward" at bounding box center [1066, 368] width 83 height 21
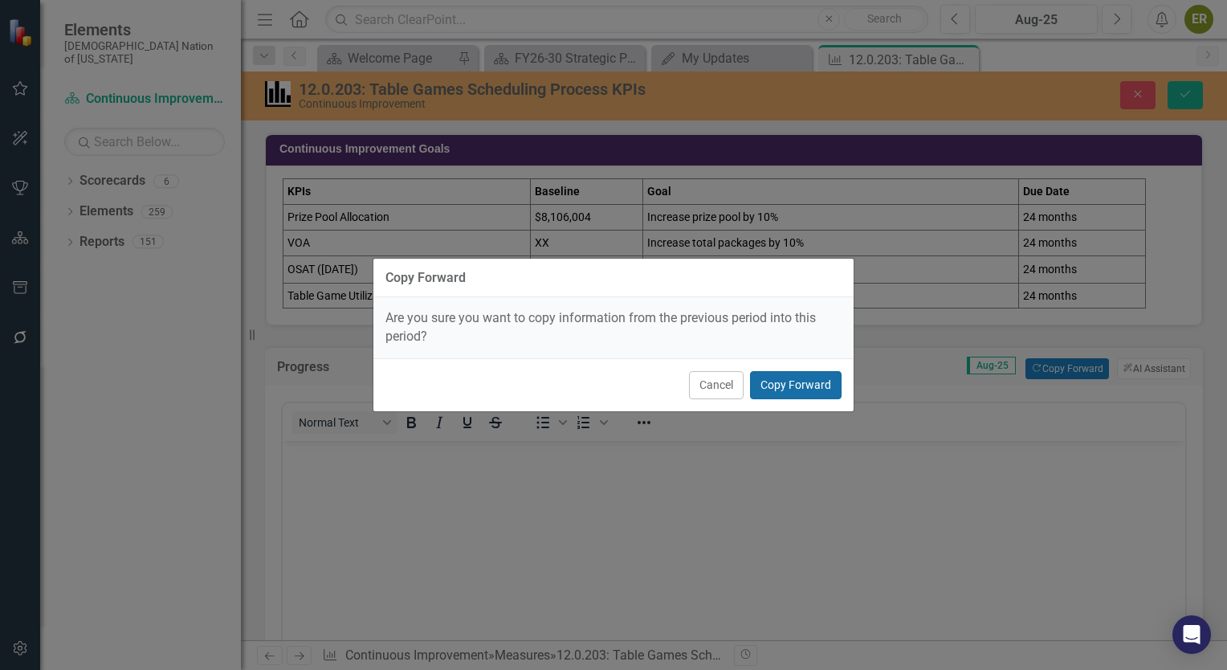
click at [788, 381] on button "Copy Forward" at bounding box center [796, 385] width 92 height 28
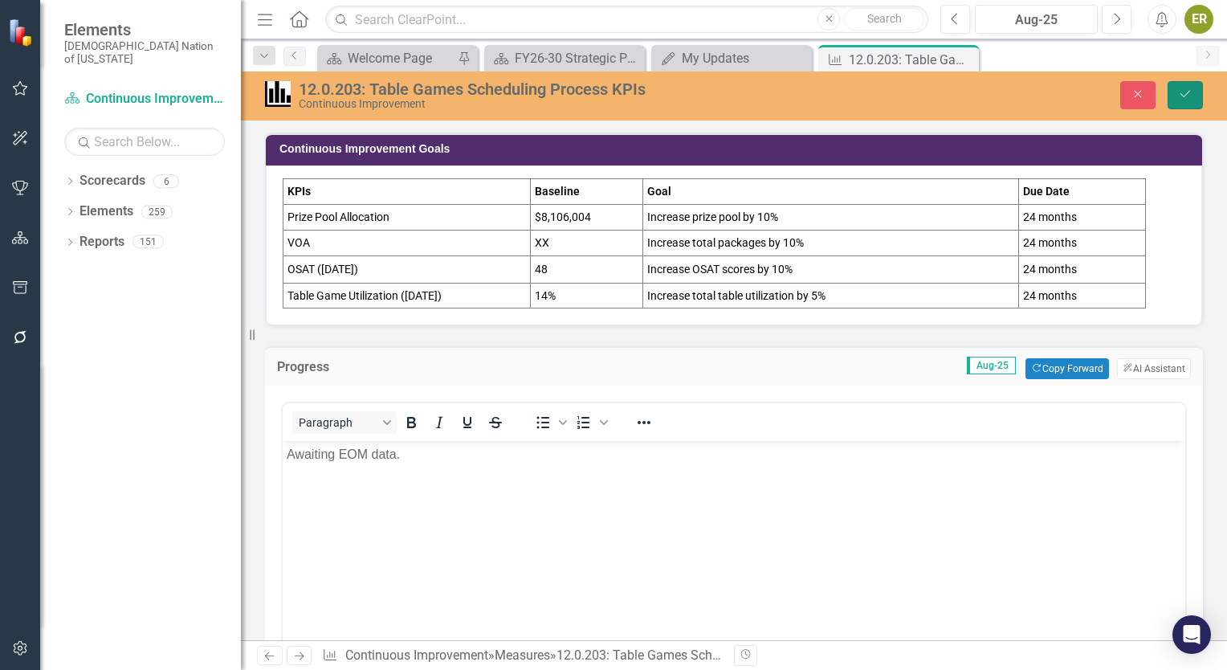
click at [1187, 101] on button "Save" at bounding box center [1185, 95] width 35 height 28
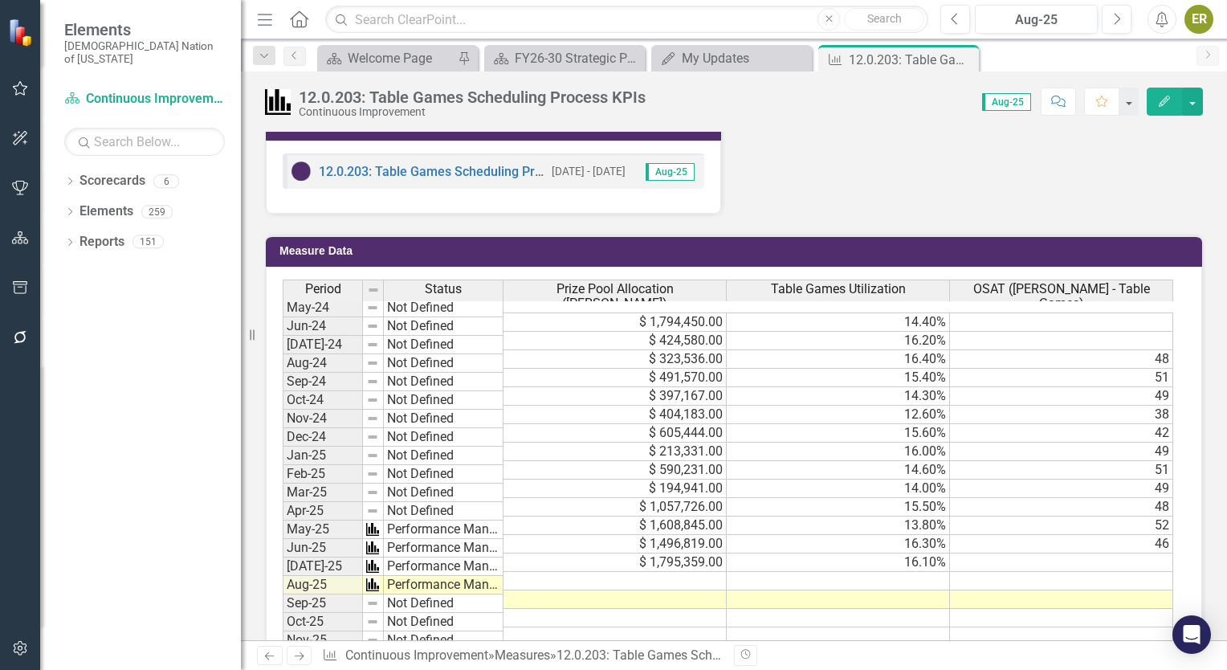
scroll to position [839, 0]
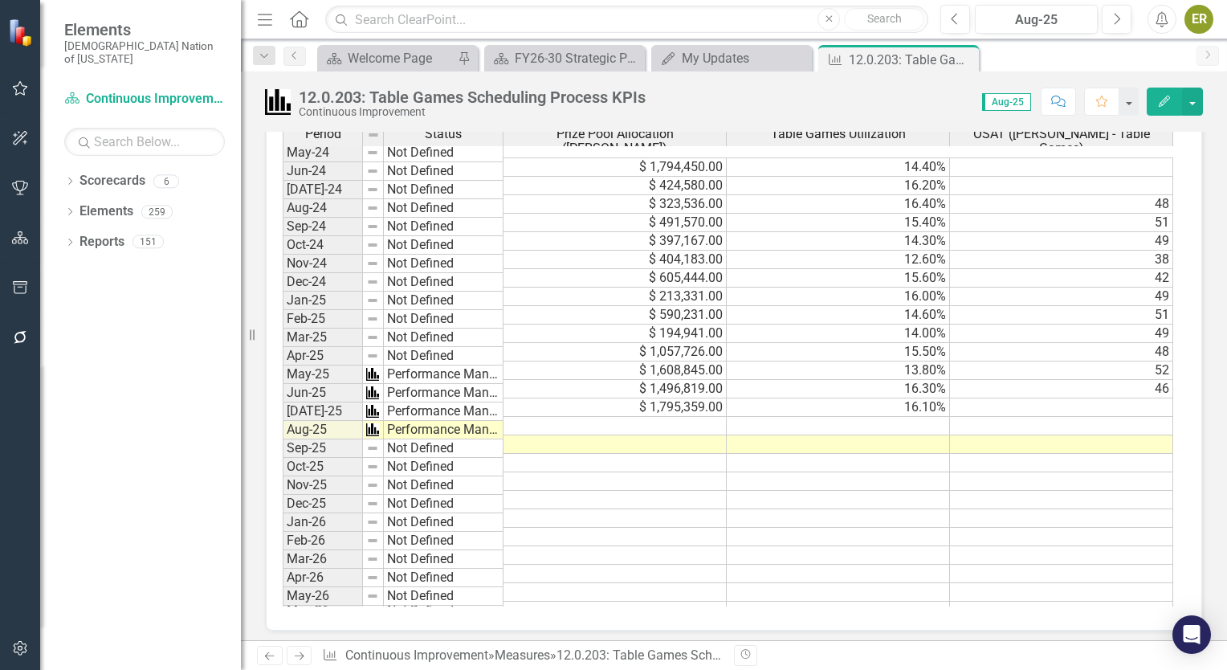
click at [687, 417] on td at bounding box center [615, 426] width 223 height 18
click at [1092, 398] on td at bounding box center [1061, 407] width 223 height 18
click at [658, 417] on td at bounding box center [615, 426] width 223 height 18
click at [805, 417] on td at bounding box center [838, 426] width 223 height 18
click at [668, 417] on td at bounding box center [615, 426] width 223 height 18
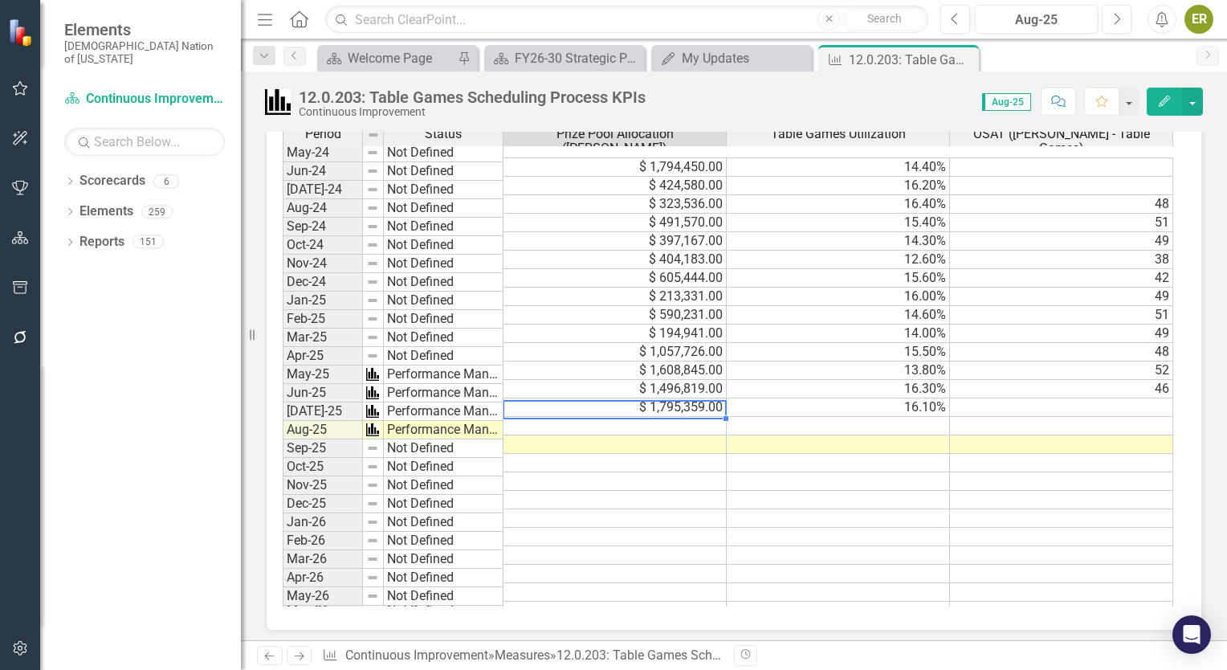
click at [769, 417] on td at bounding box center [838, 426] width 223 height 18
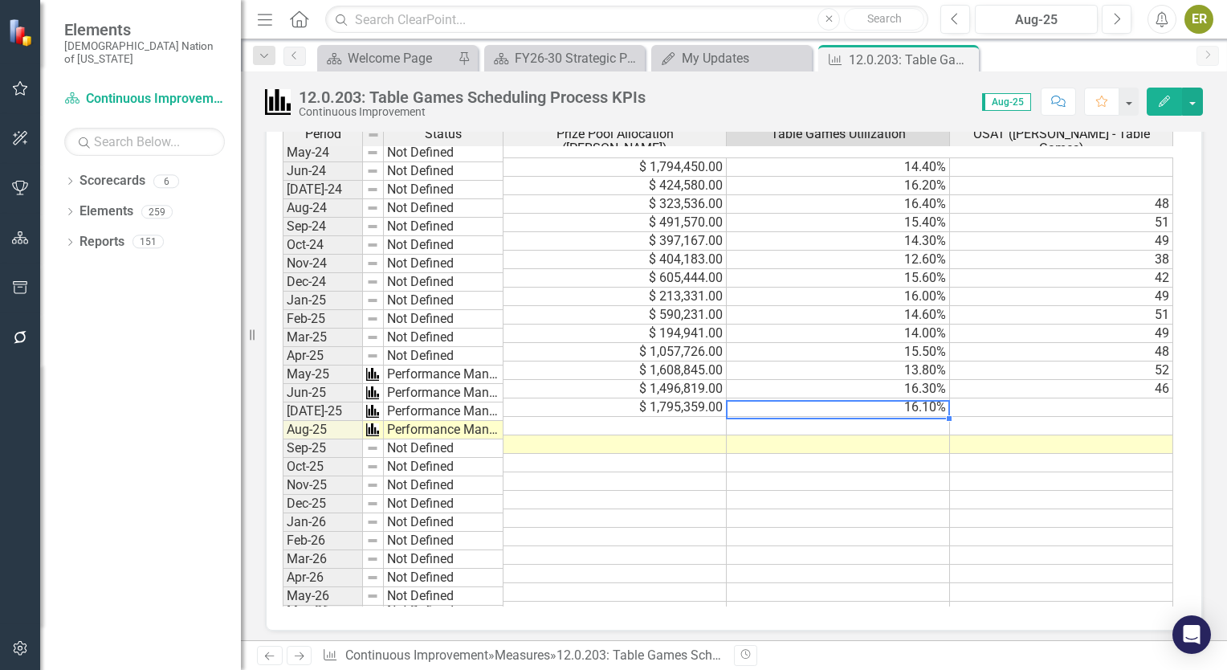
click at [1017, 417] on td at bounding box center [1061, 426] width 223 height 18
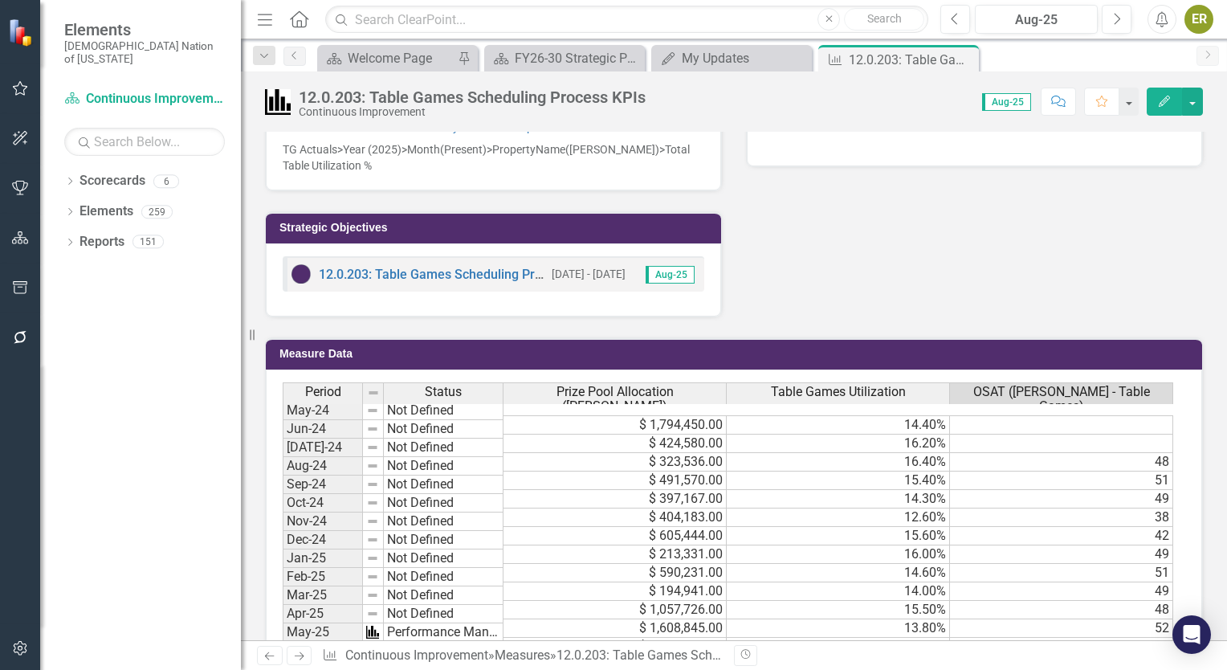
scroll to position [803, 0]
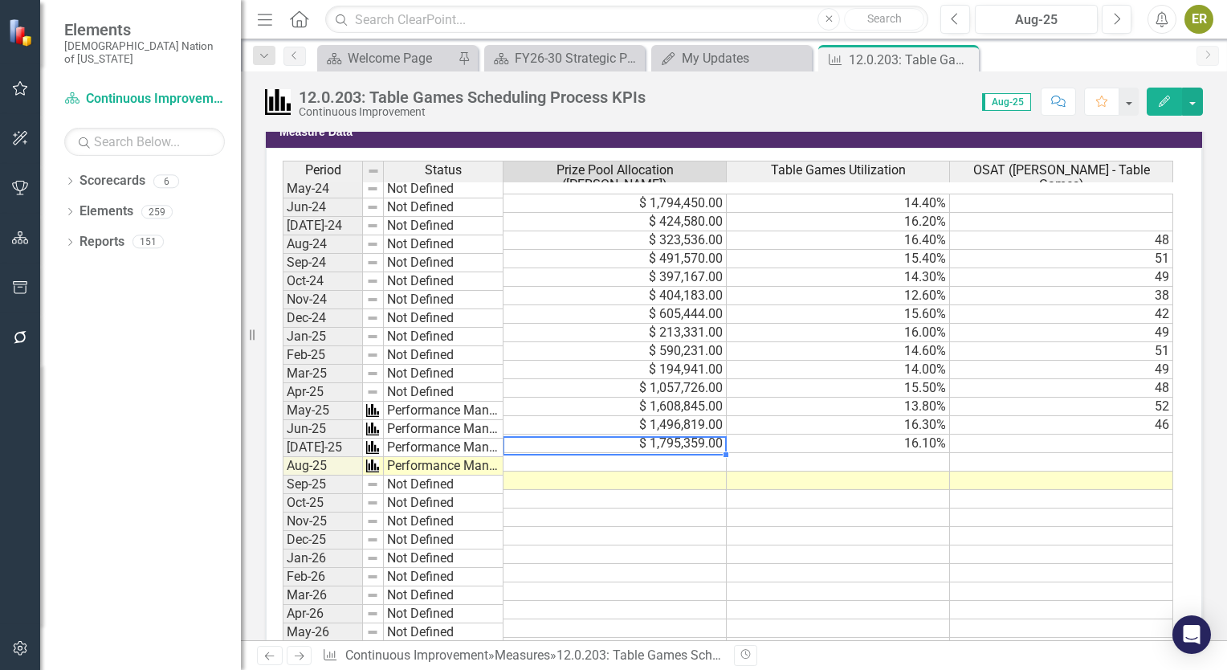
click at [688, 453] on td at bounding box center [615, 462] width 223 height 18
click at [782, 453] on td at bounding box center [838, 462] width 223 height 18
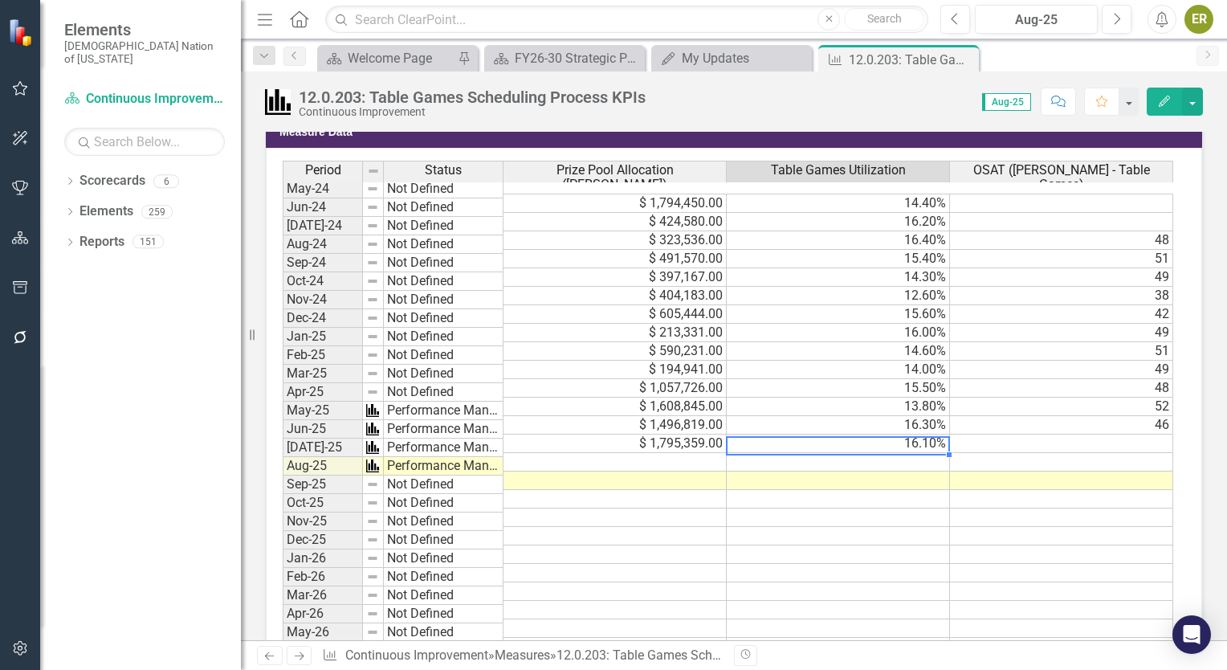
click at [960, 453] on td at bounding box center [1061, 462] width 223 height 18
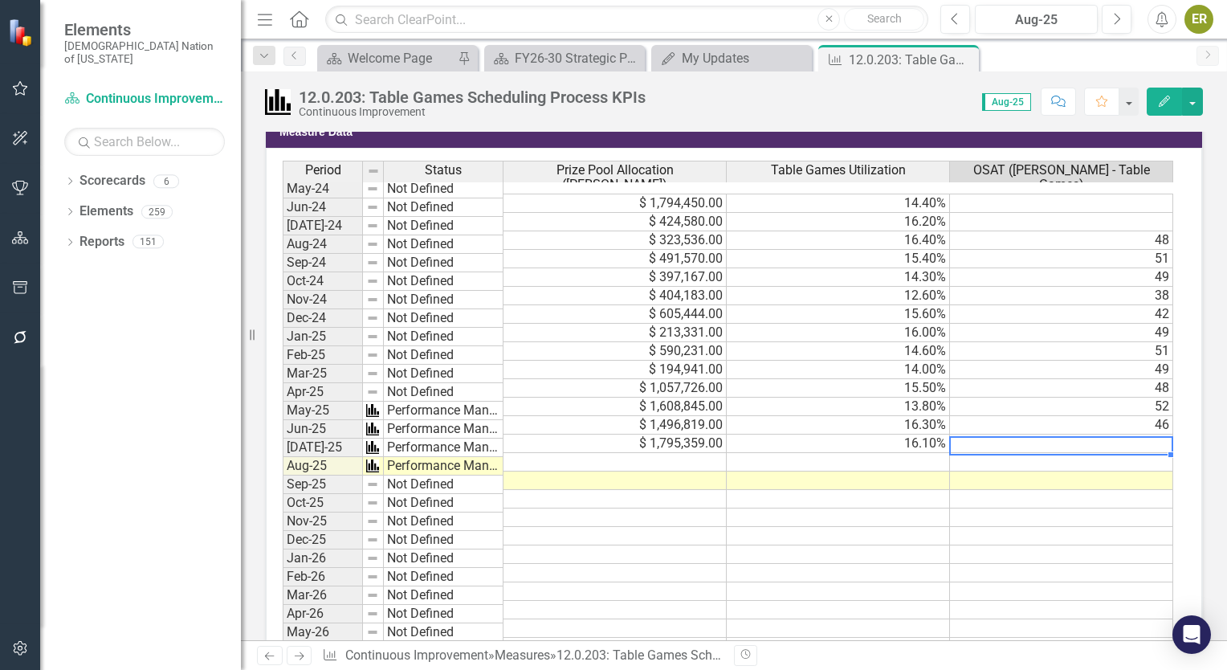
click at [820, 453] on td at bounding box center [838, 462] width 223 height 18
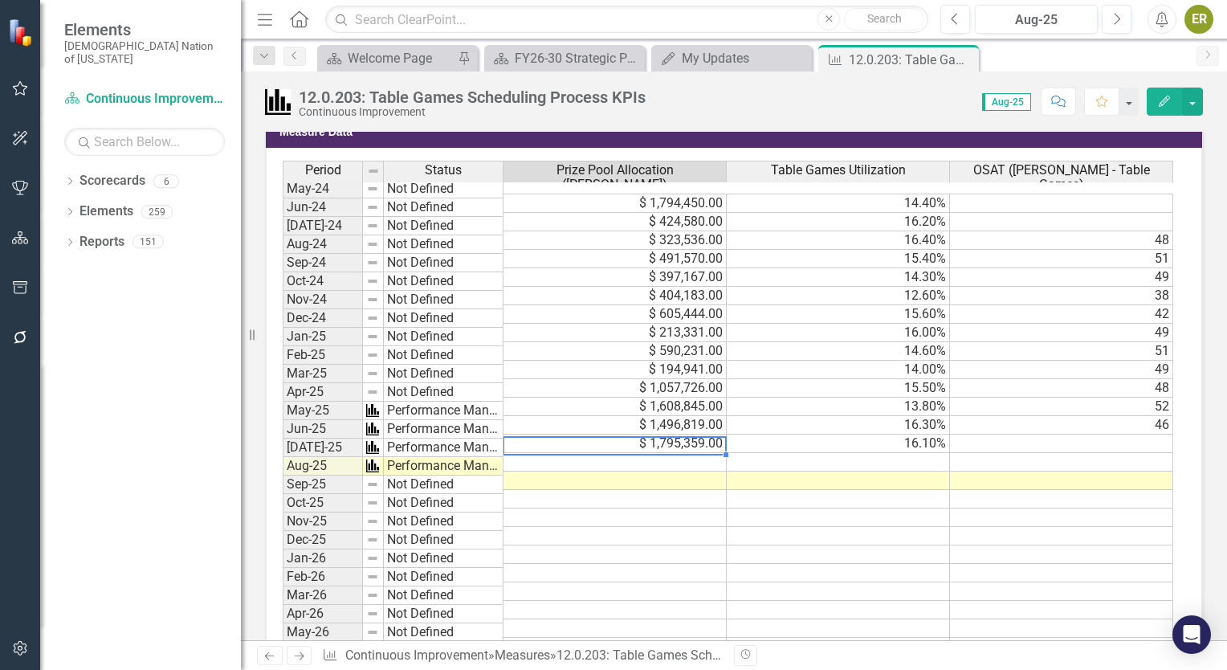
click at [665, 453] on td at bounding box center [615, 462] width 223 height 18
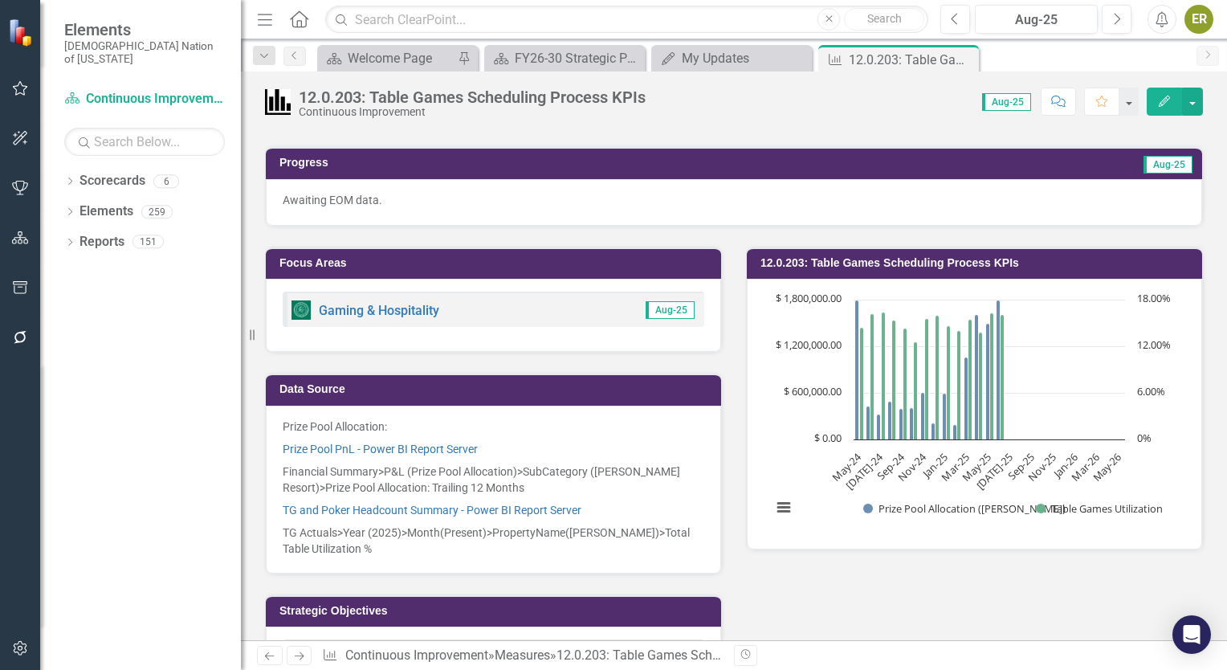
scroll to position [0, 0]
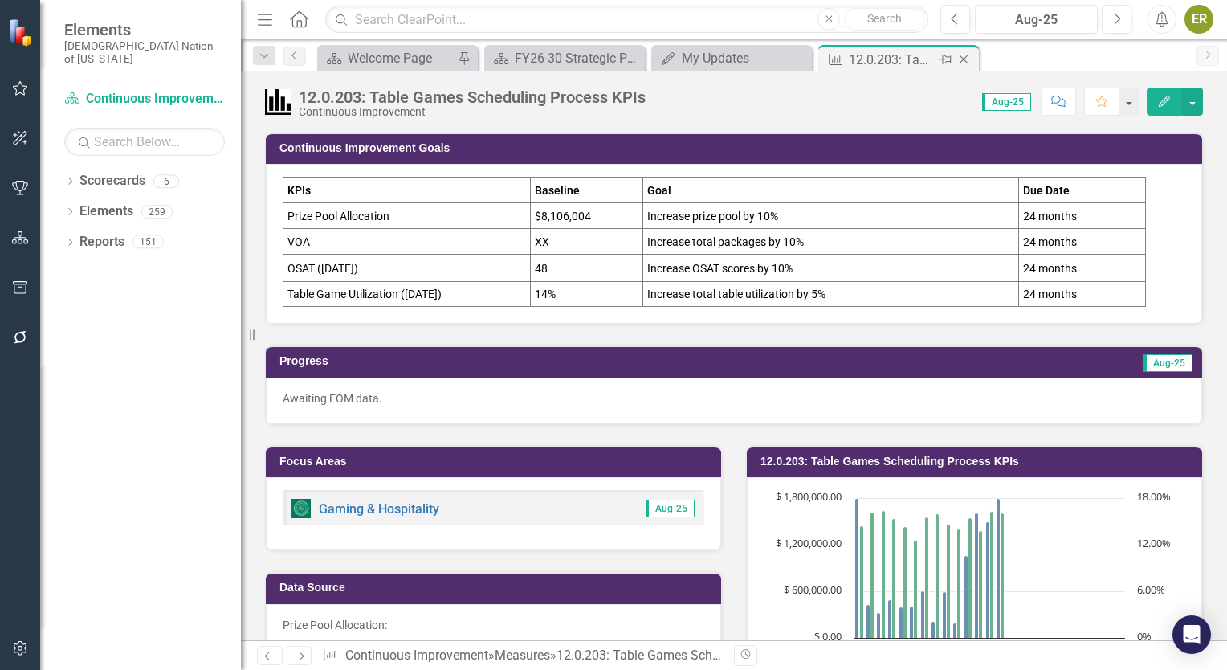
click at [960, 56] on icon at bounding box center [964, 59] width 9 height 9
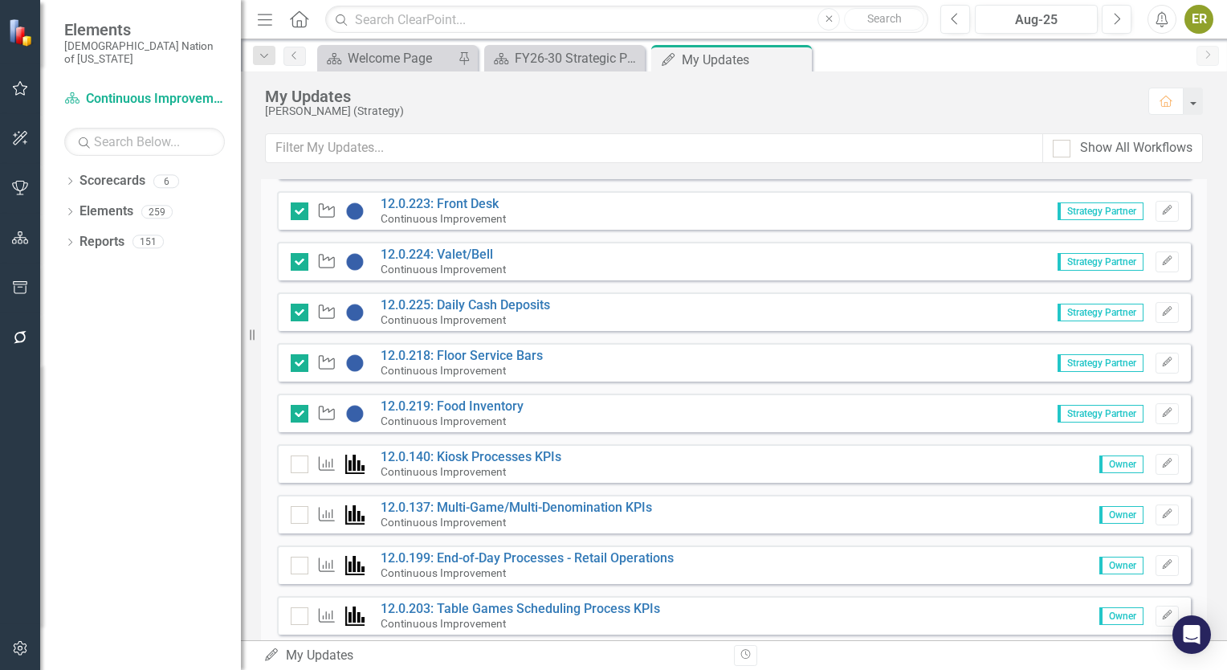
scroll to position [1462, 0]
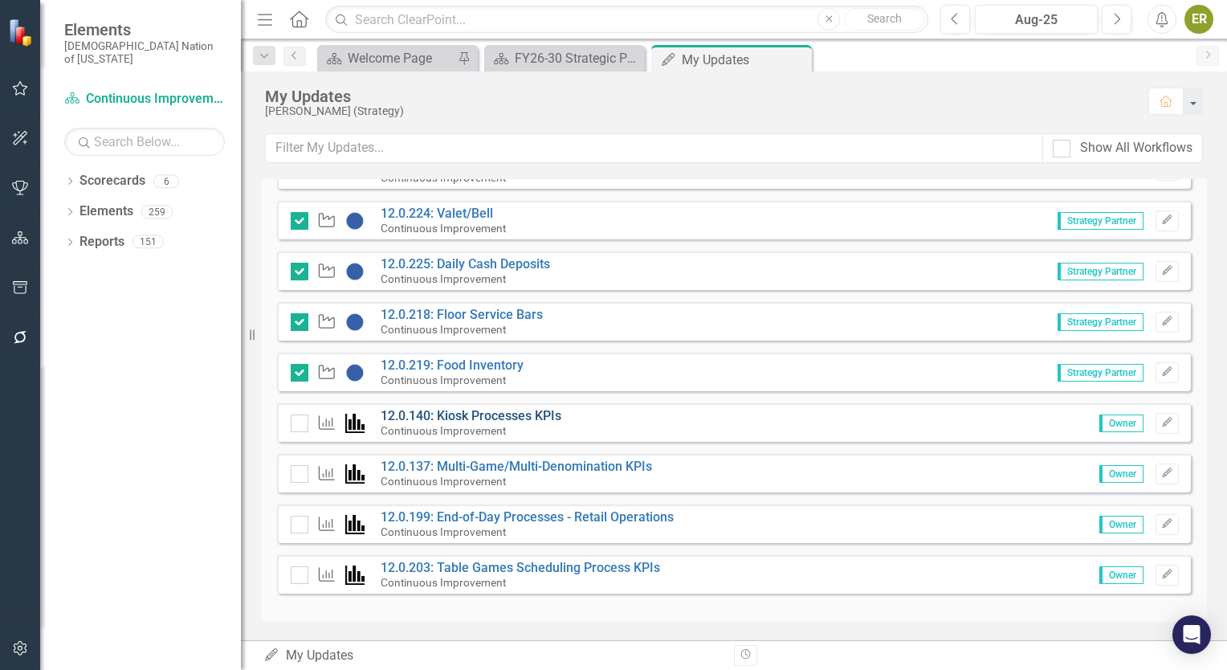
click at [494, 413] on link "12.0.140: Kiosk Processes KPIs" at bounding box center [471, 415] width 181 height 15
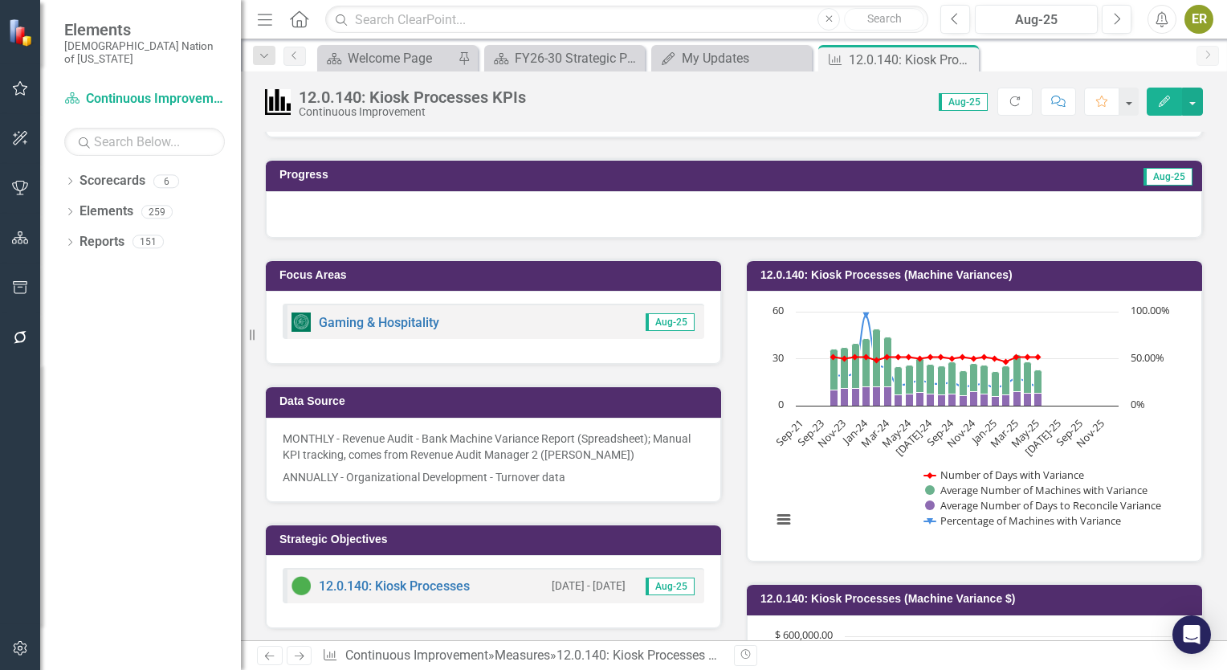
scroll to position [92, 0]
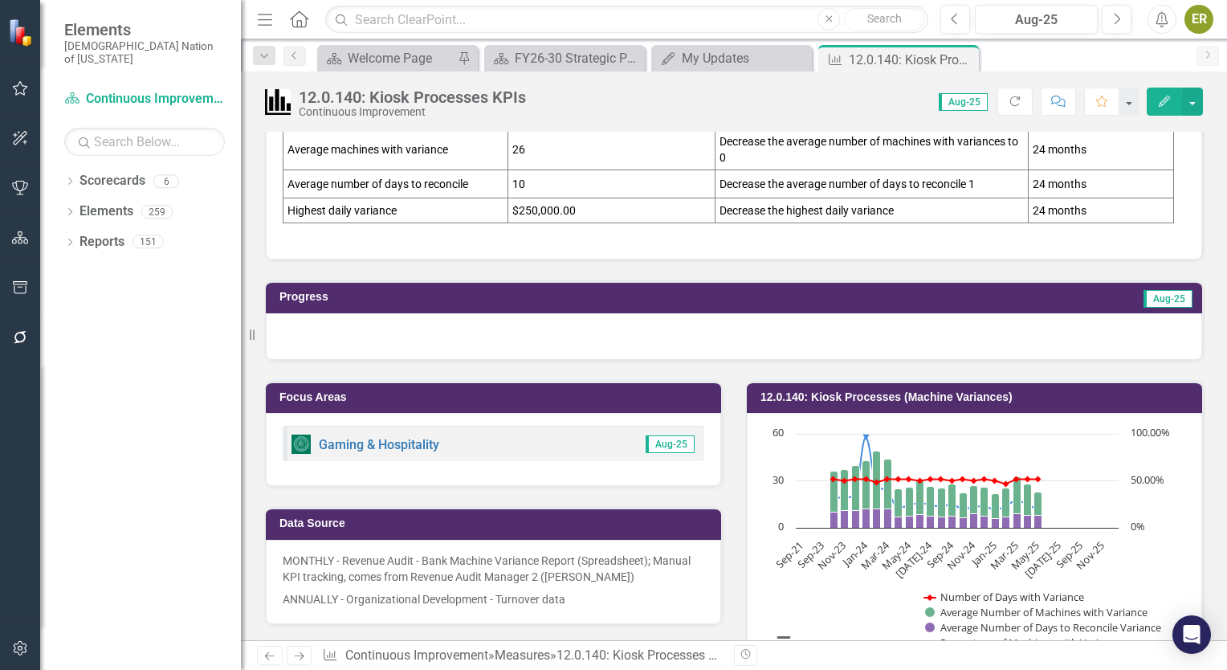
click at [630, 342] on div at bounding box center [734, 336] width 936 height 47
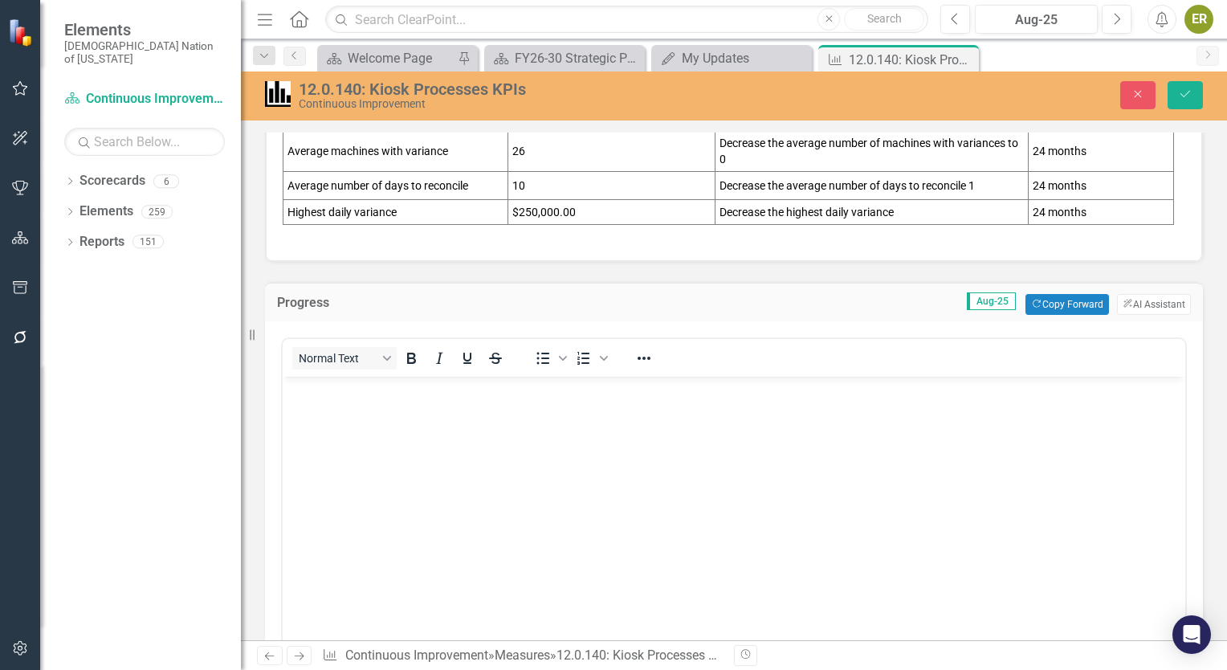
scroll to position [0, 0]
click at [1070, 300] on button "Copy Forward Copy Forward" at bounding box center [1066, 304] width 83 height 21
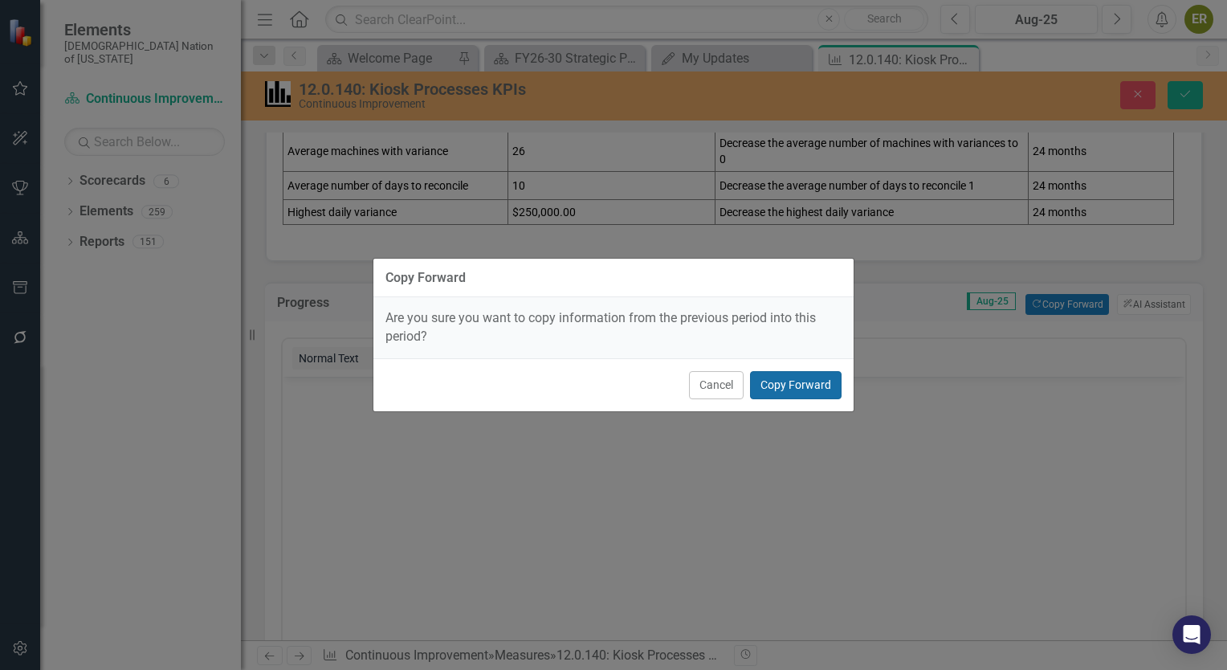
click at [789, 383] on button "Copy Forward" at bounding box center [796, 385] width 92 height 28
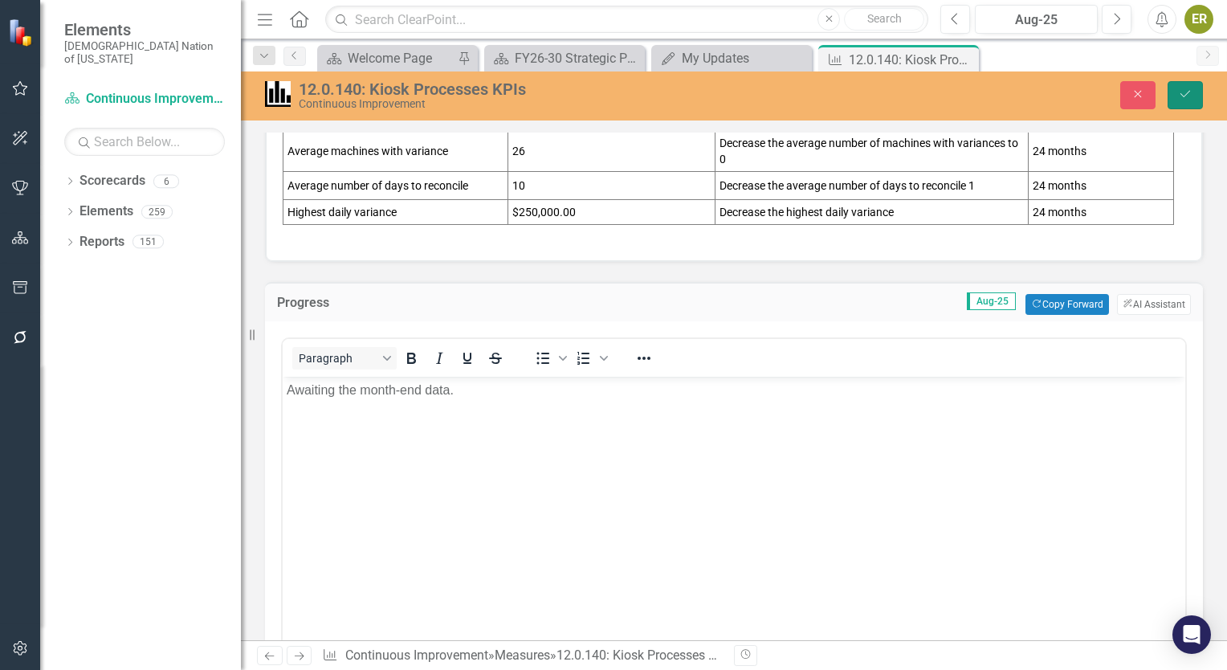
click at [1192, 92] on icon "Save" at bounding box center [1185, 93] width 14 height 11
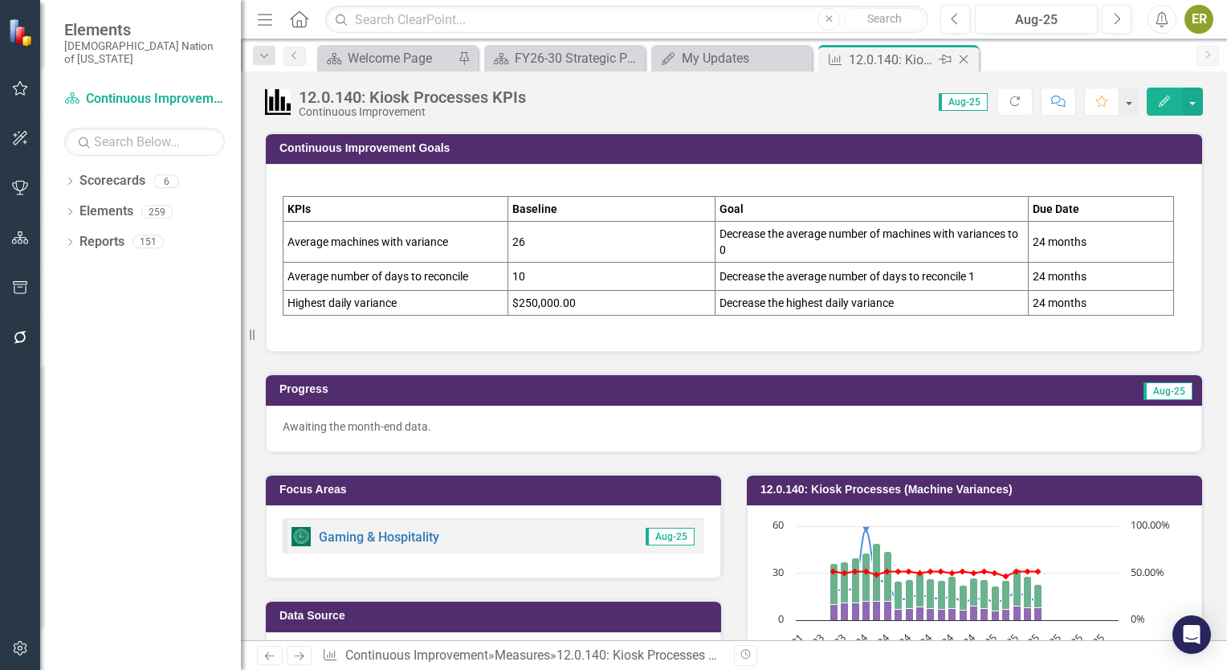
click at [970, 59] on icon "Close" at bounding box center [964, 59] width 16 height 13
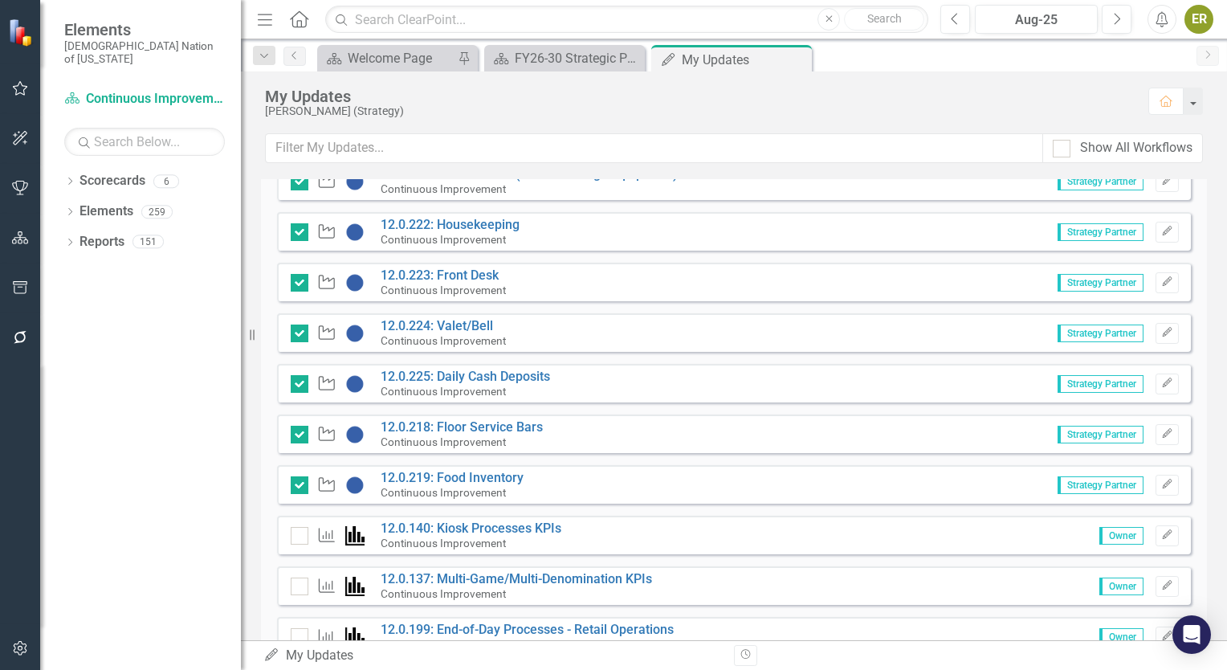
scroll to position [1462, 0]
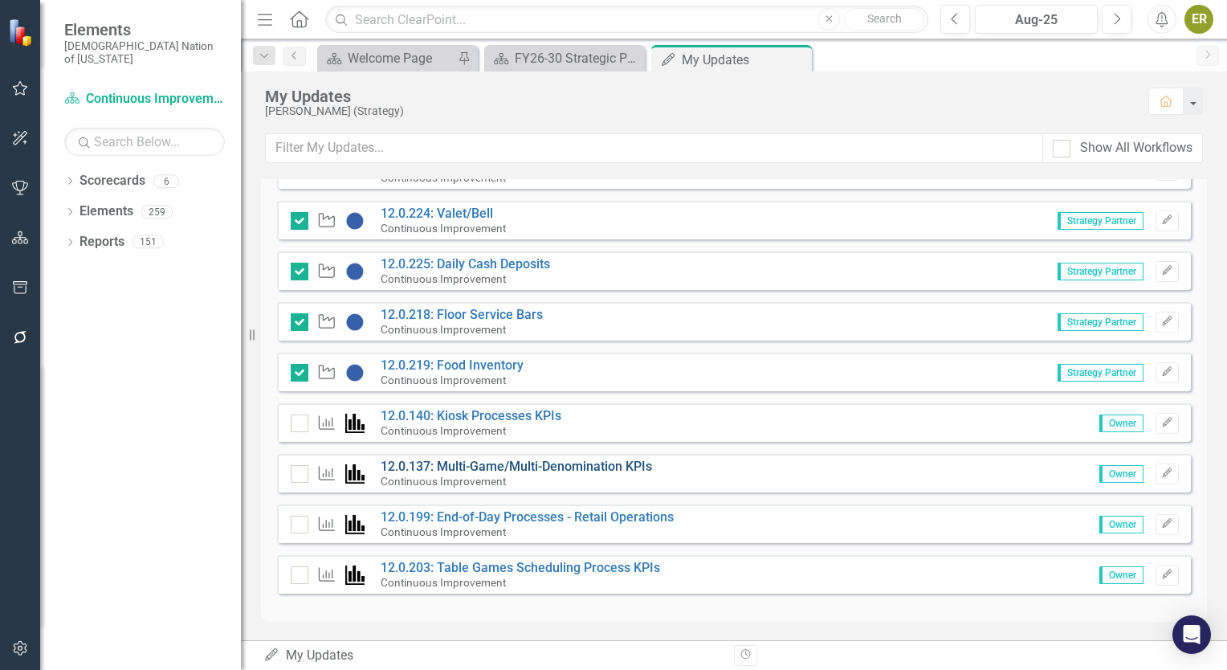
click at [498, 461] on link "12.0.137: Multi-Game/Multi-Denomination KPIs" at bounding box center [516, 466] width 271 height 15
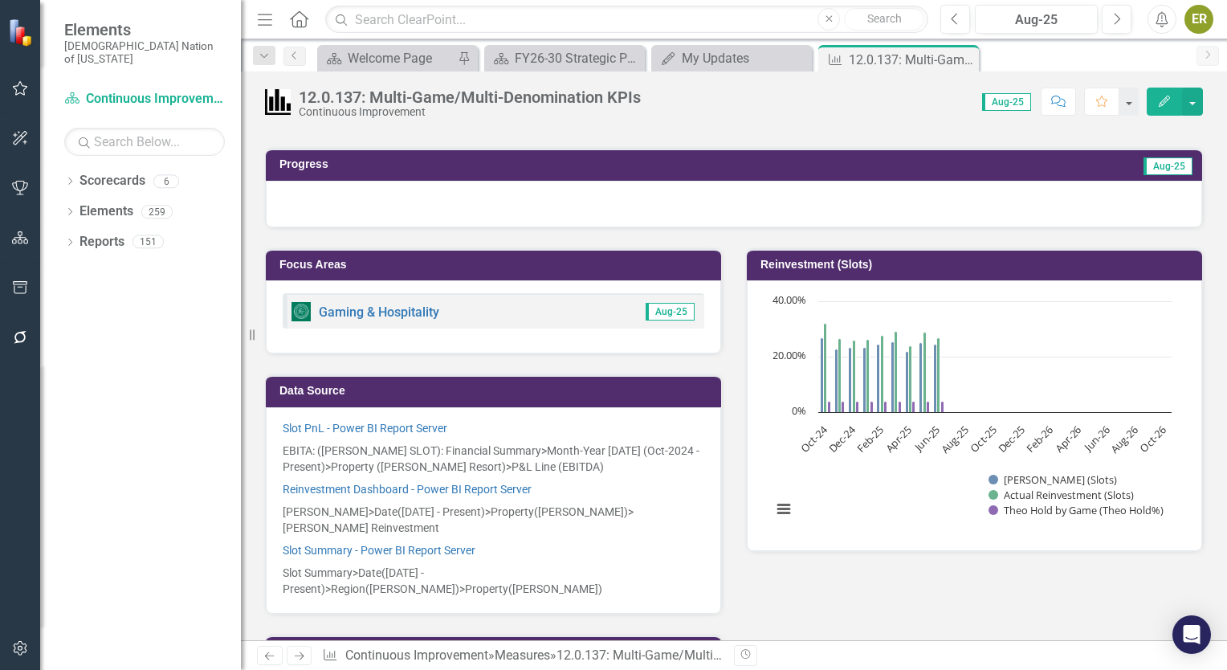
scroll to position [167, 0]
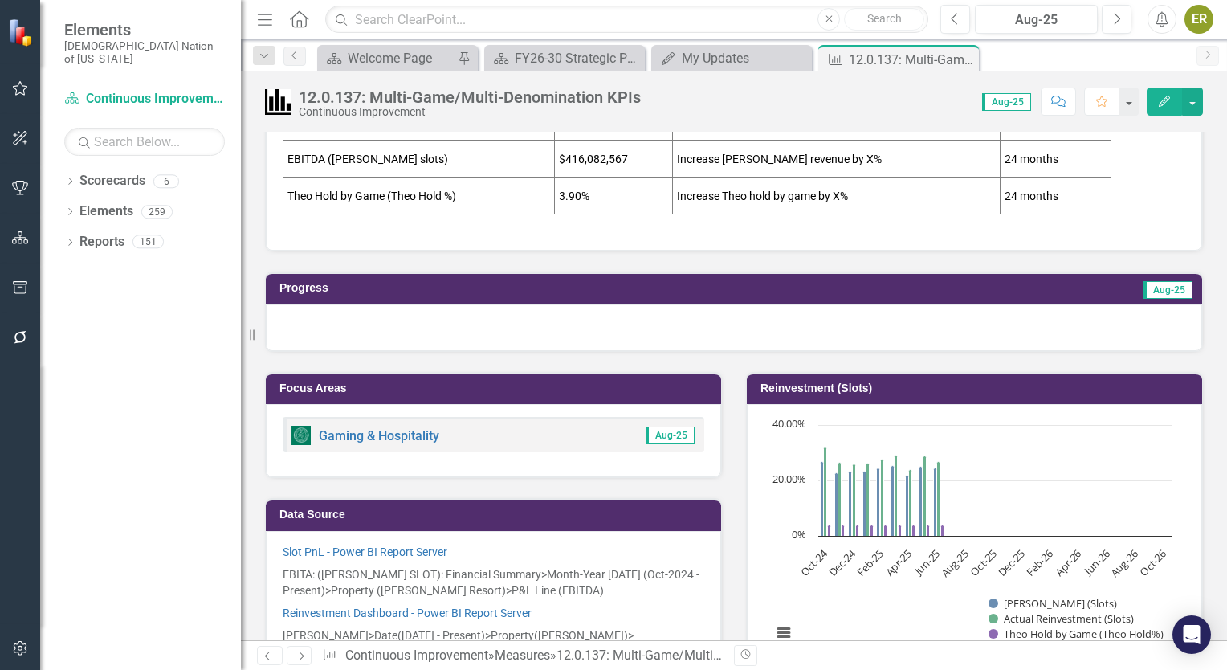
click at [429, 336] on div at bounding box center [734, 327] width 936 height 47
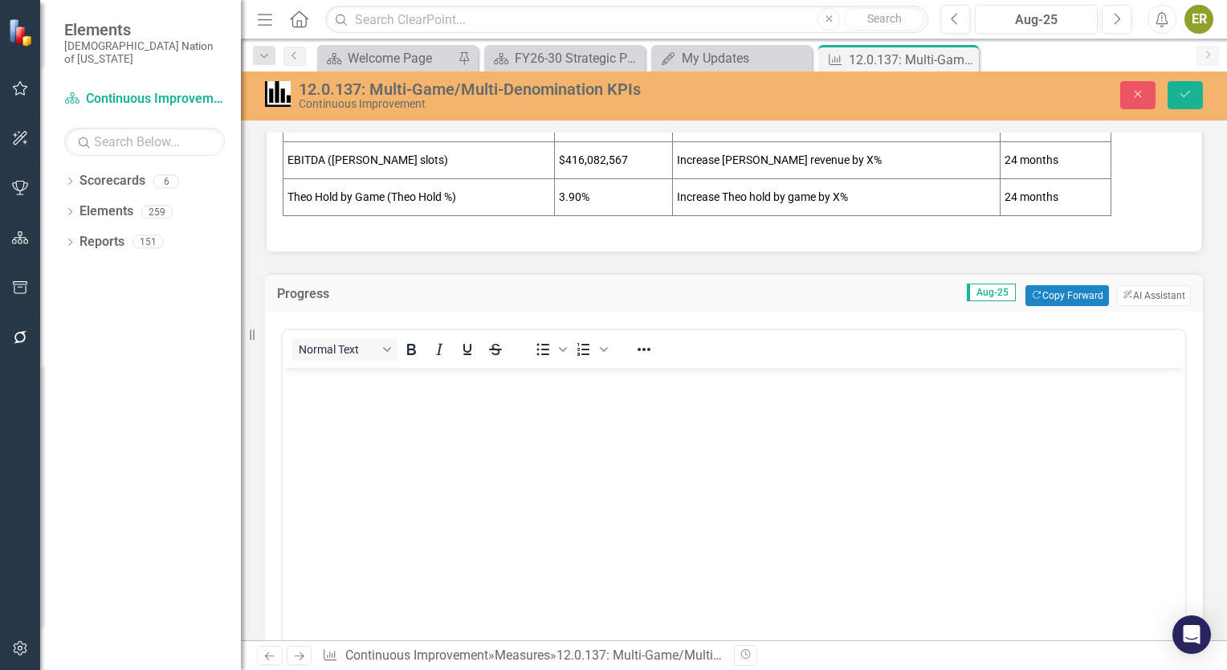
scroll to position [0, 0]
click at [1066, 294] on button "Copy Forward Copy Forward" at bounding box center [1066, 295] width 83 height 21
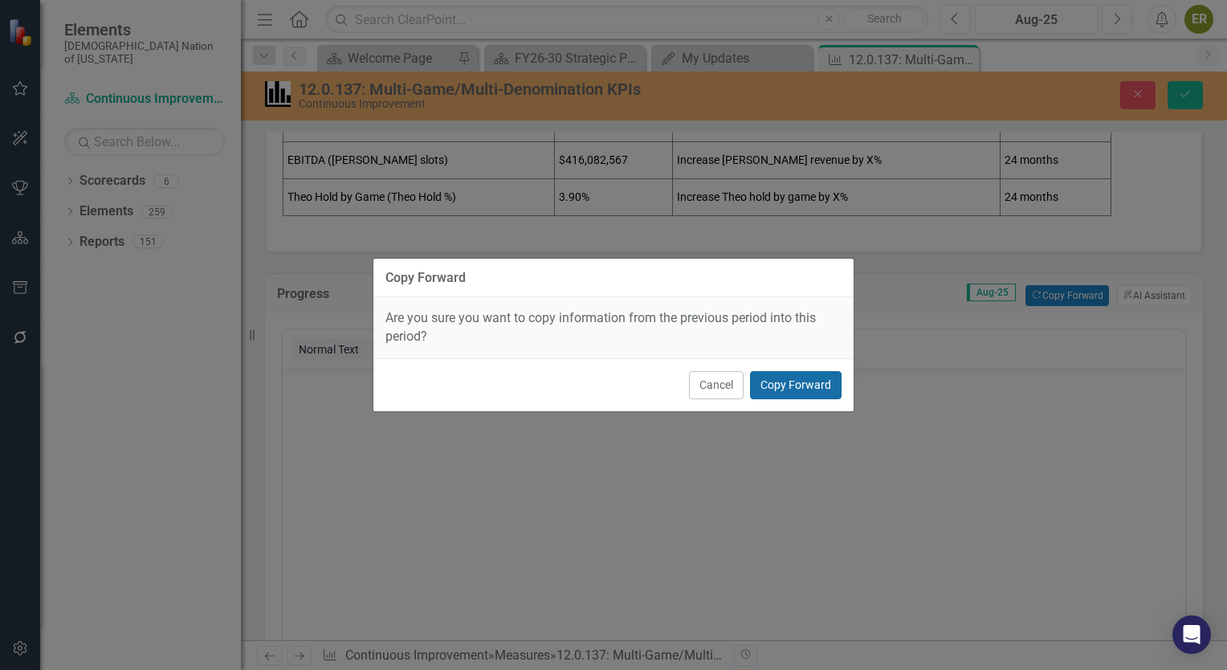
click at [826, 385] on button "Copy Forward" at bounding box center [796, 385] width 92 height 28
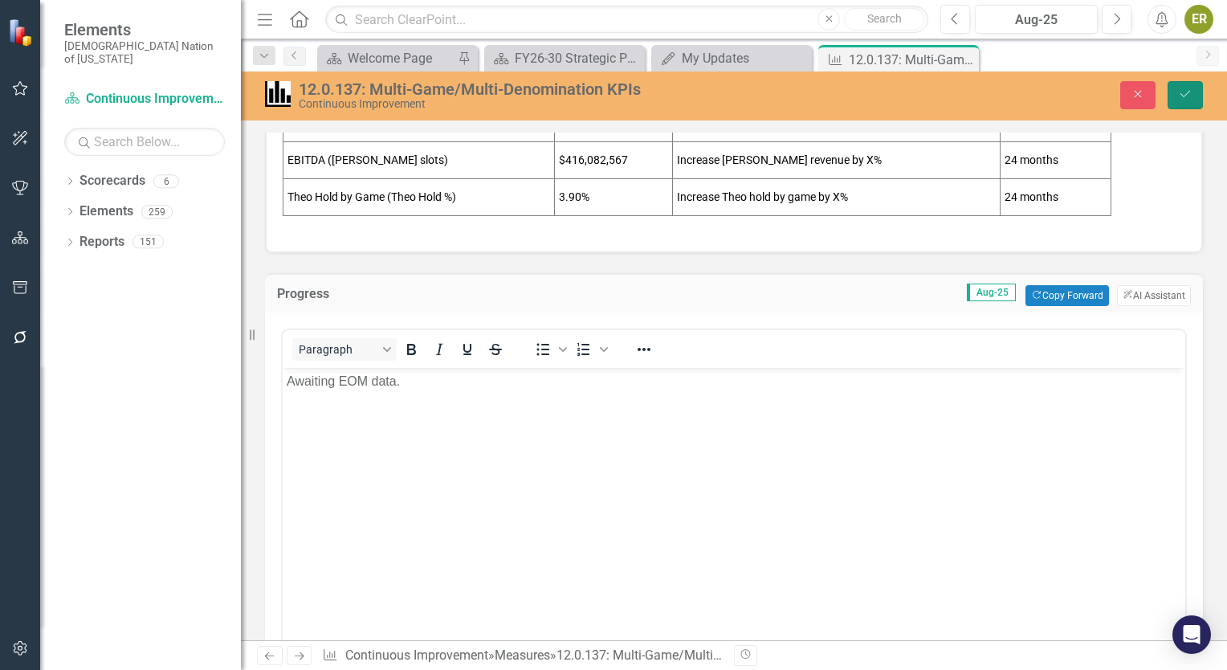
click at [1188, 86] on button "Save" at bounding box center [1185, 95] width 35 height 28
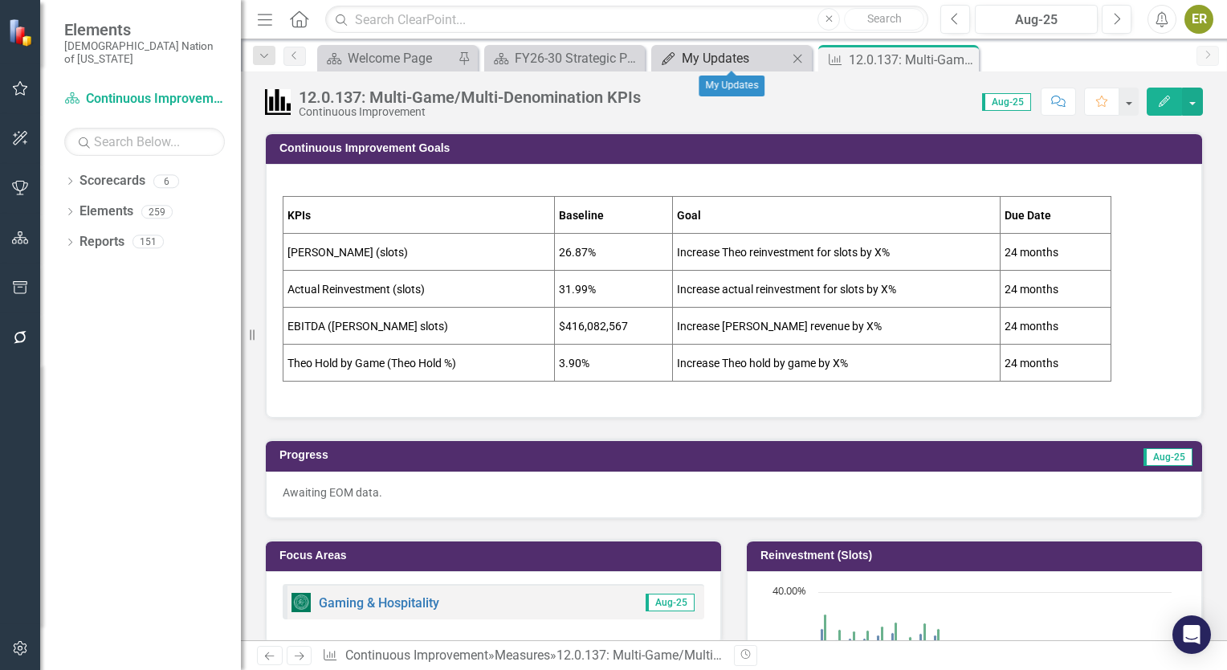
click at [736, 54] on div "My Updates" at bounding box center [735, 58] width 106 height 20
